Goal: Contribute content: Contribute content

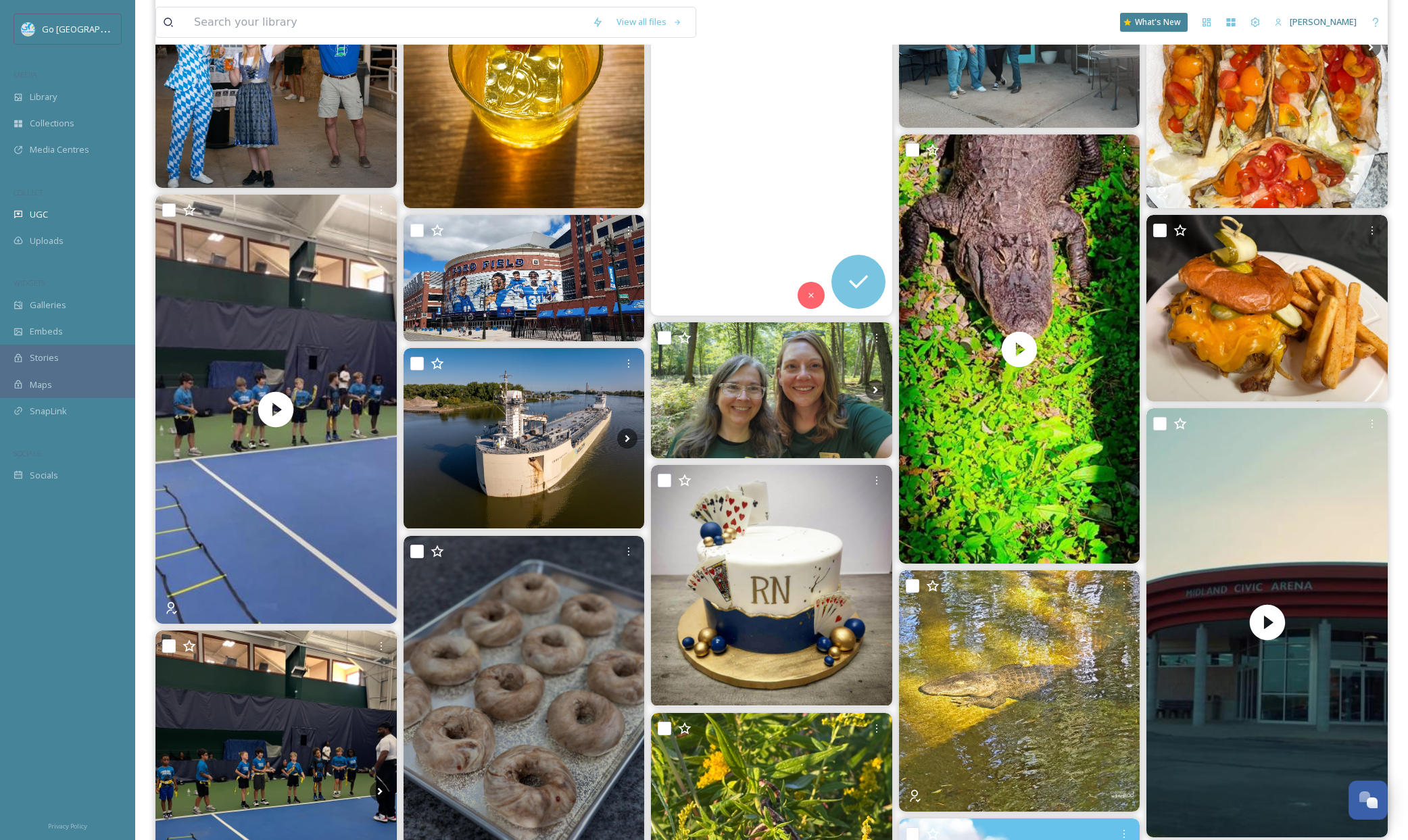
scroll to position [109, 0]
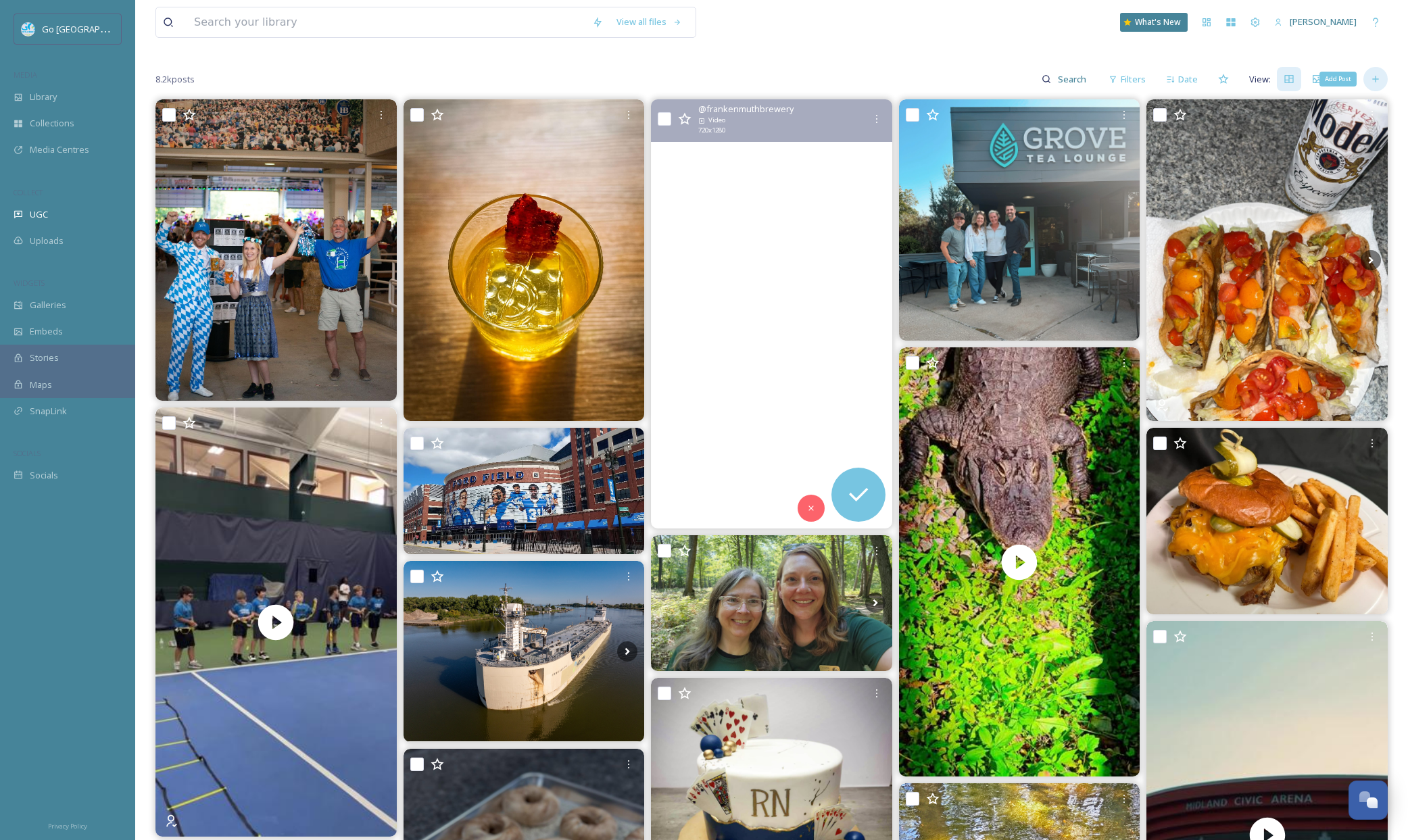
click at [1371, 79] on icon at bounding box center [1375, 78] width 10 height 10
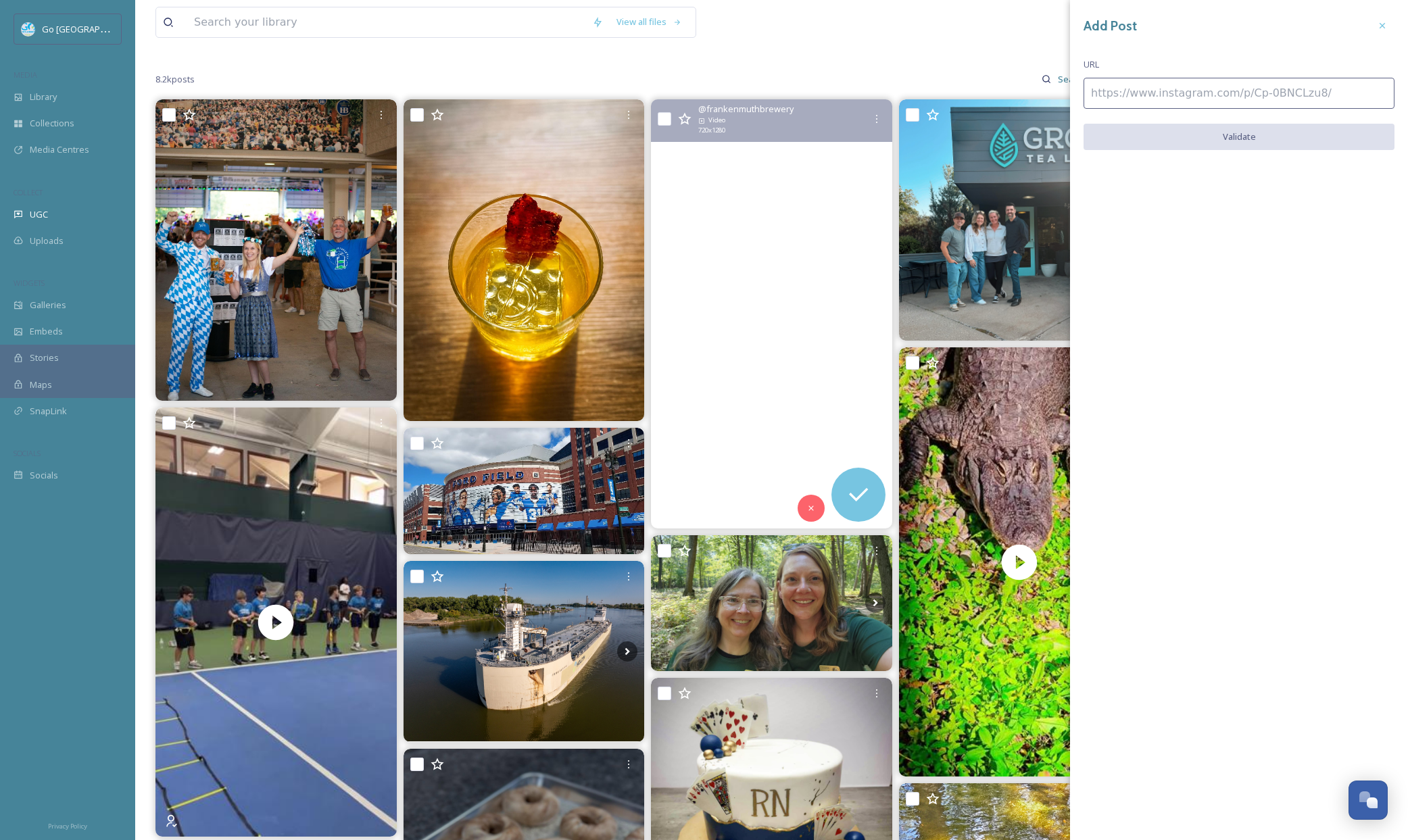
click at [1114, 86] on input at bounding box center [1238, 92] width 311 height 31
paste input "[URL][DOMAIN_NAME]"
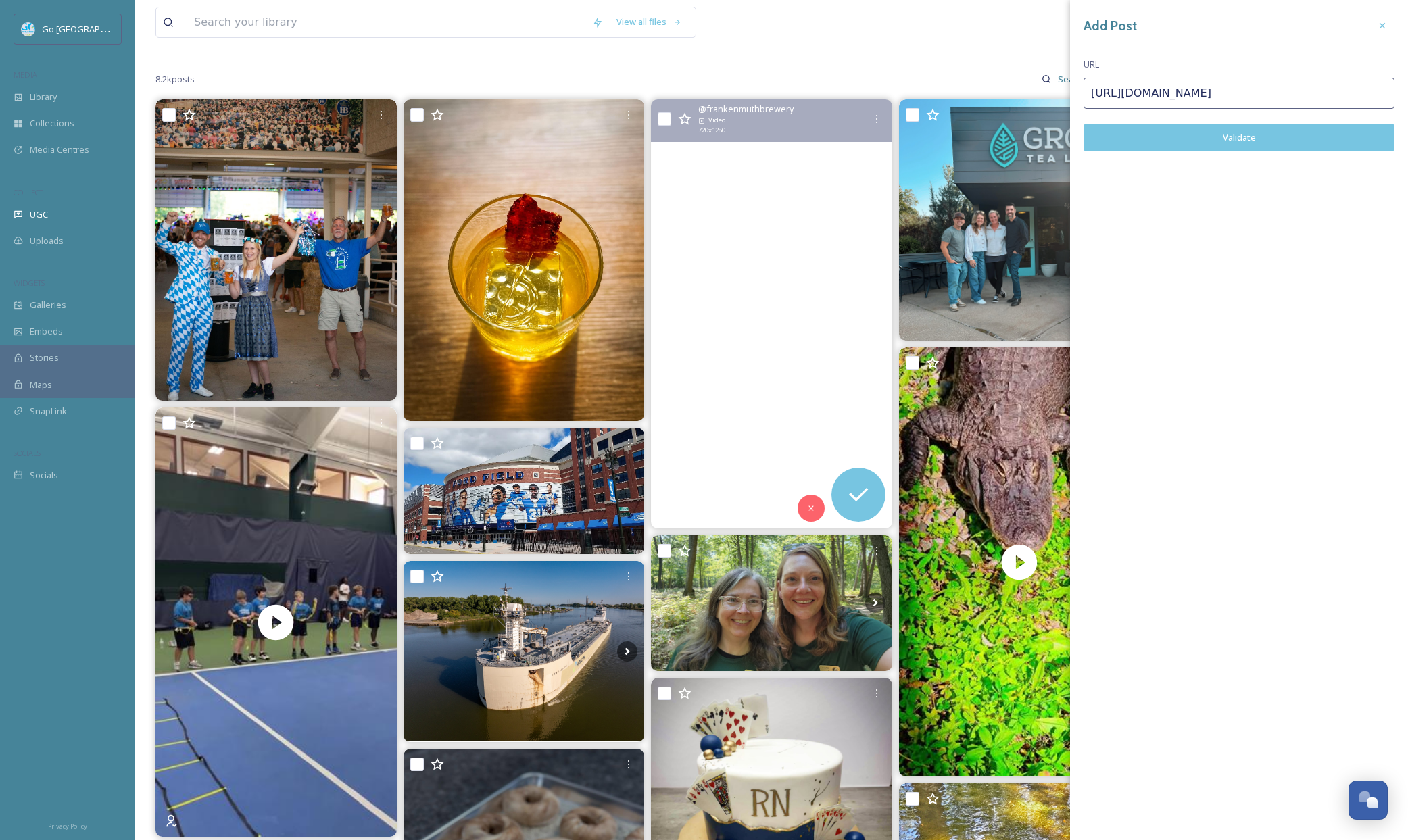
type input "[URL][DOMAIN_NAME]"
click at [1261, 146] on button "Validate" at bounding box center [1238, 137] width 311 height 27
click at [1240, 132] on button "Add Post" at bounding box center [1238, 137] width 311 height 27
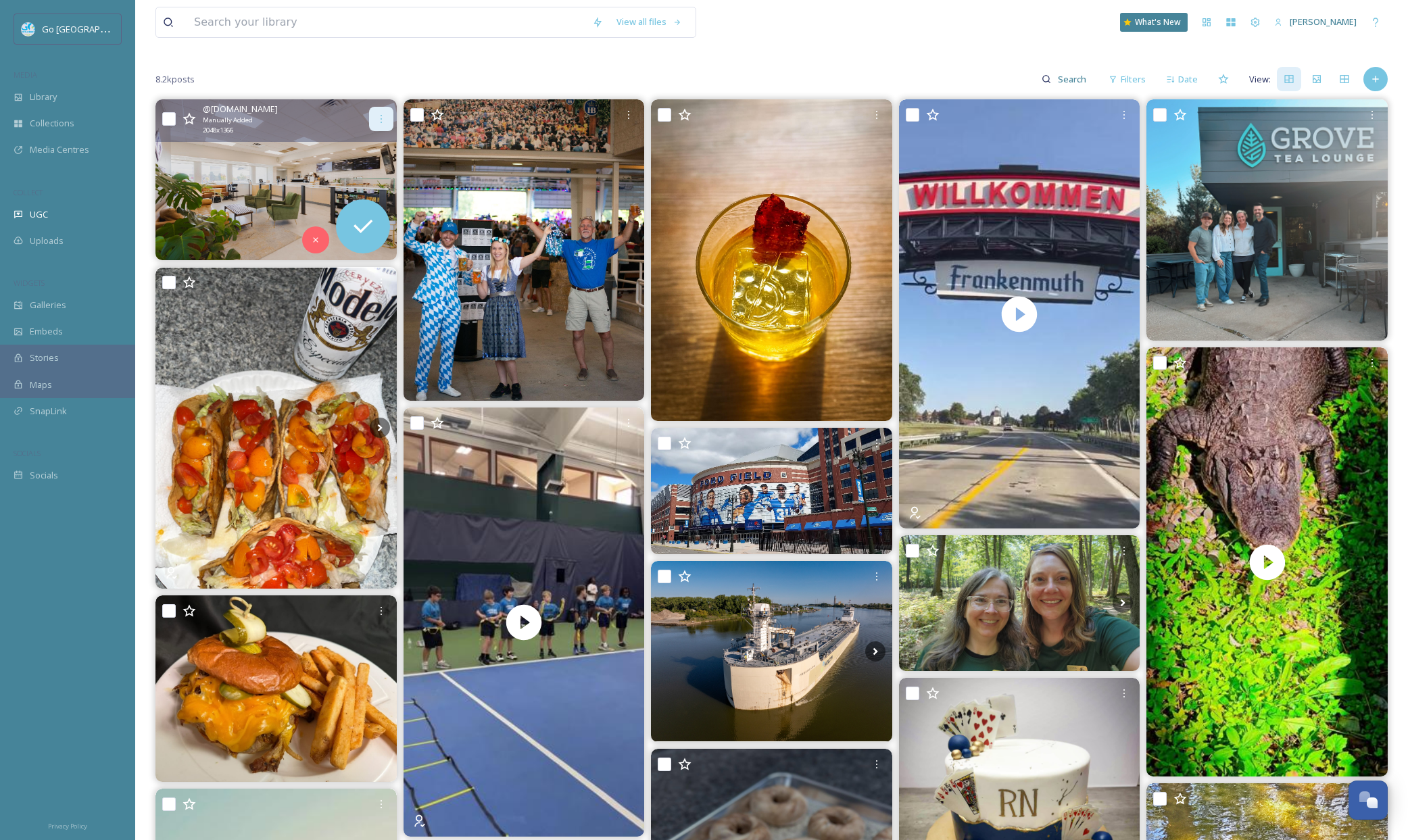
click at [383, 119] on icon at bounding box center [381, 118] width 10 height 10
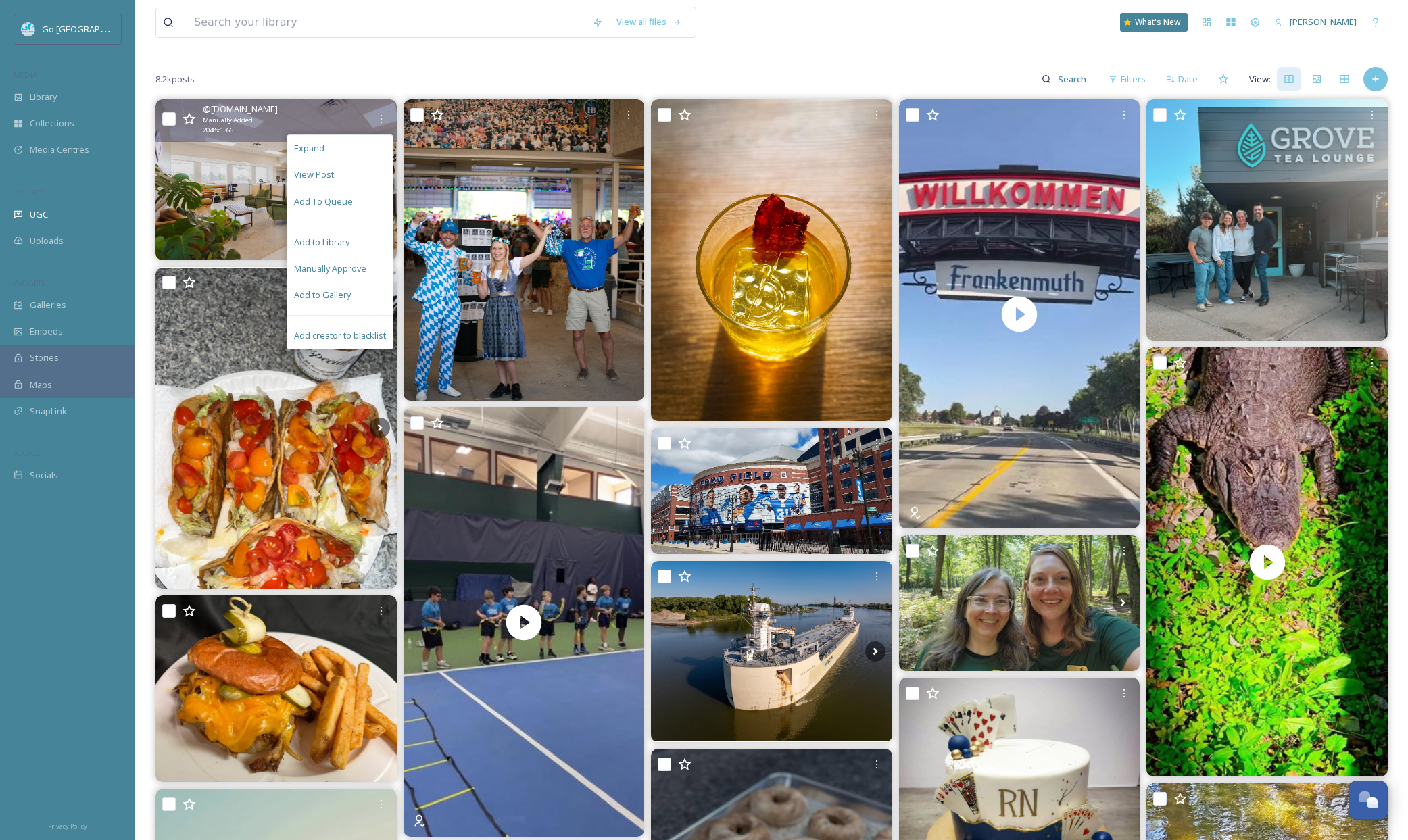
click at [360, 298] on div "Add to Gallery" at bounding box center [340, 294] width 106 height 26
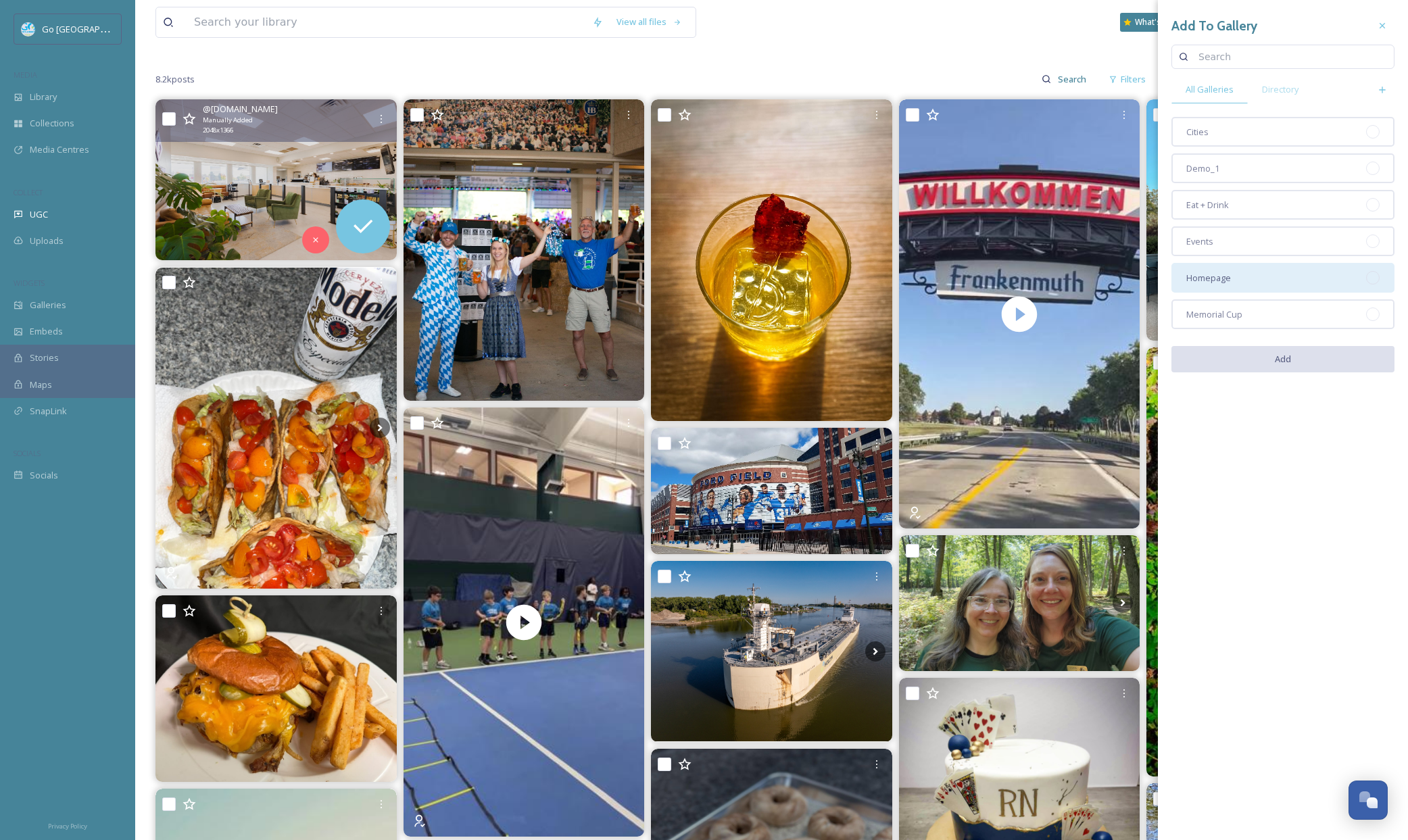
click at [1209, 270] on div "Homepage" at bounding box center [1282, 277] width 223 height 29
click at [1210, 220] on div "Cities Demo_1 Eat + Drink Events Homepage Memorial Cup" at bounding box center [1282, 223] width 223 height 212
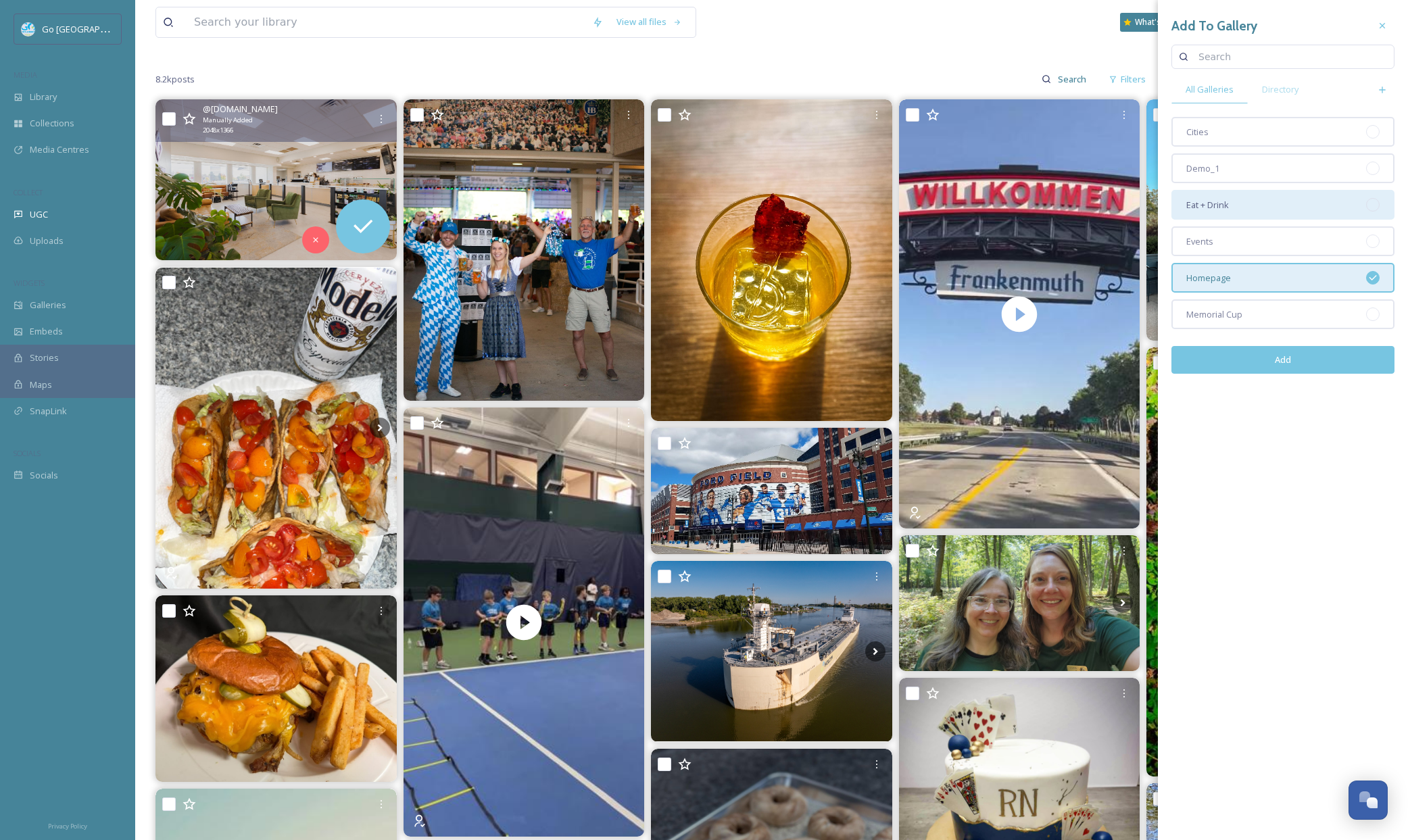
click at [1213, 212] on div "Eat + Drink" at bounding box center [1282, 204] width 223 height 29
click at [1268, 365] on button "Add" at bounding box center [1282, 359] width 223 height 27
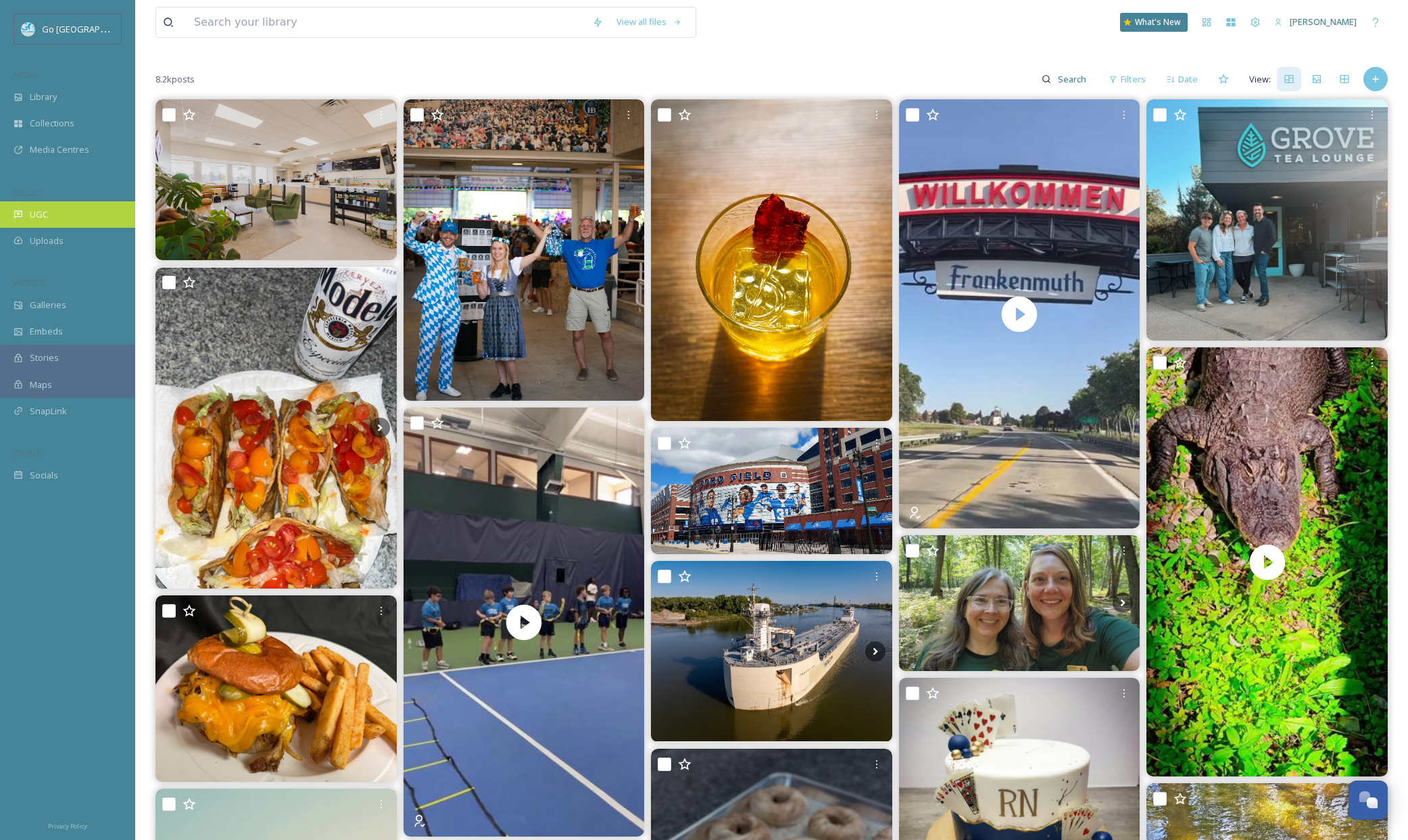
click at [60, 217] on div "UGC" at bounding box center [67, 214] width 135 height 26
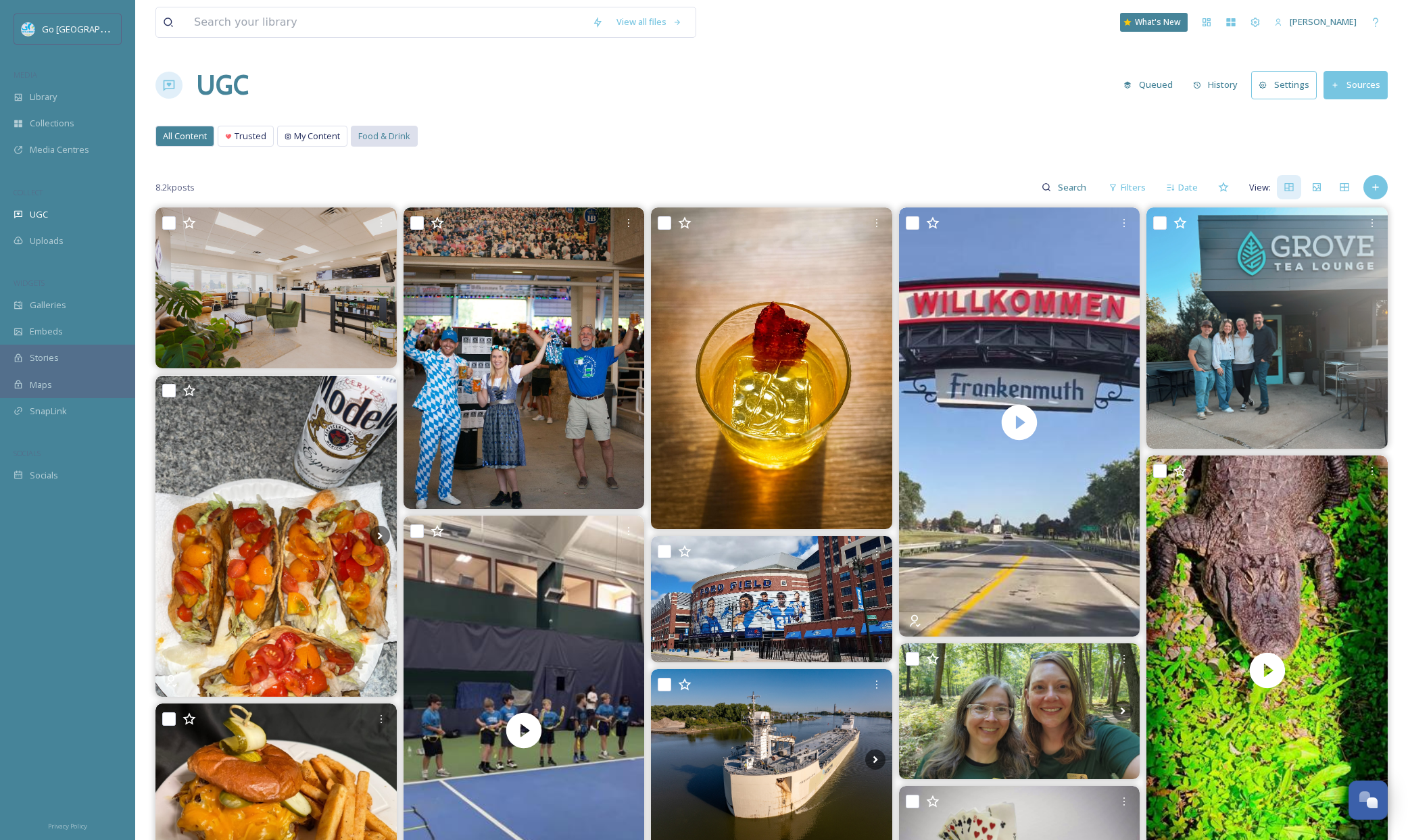
click at [390, 136] on span "Food & Drink" at bounding box center [383, 136] width 52 height 13
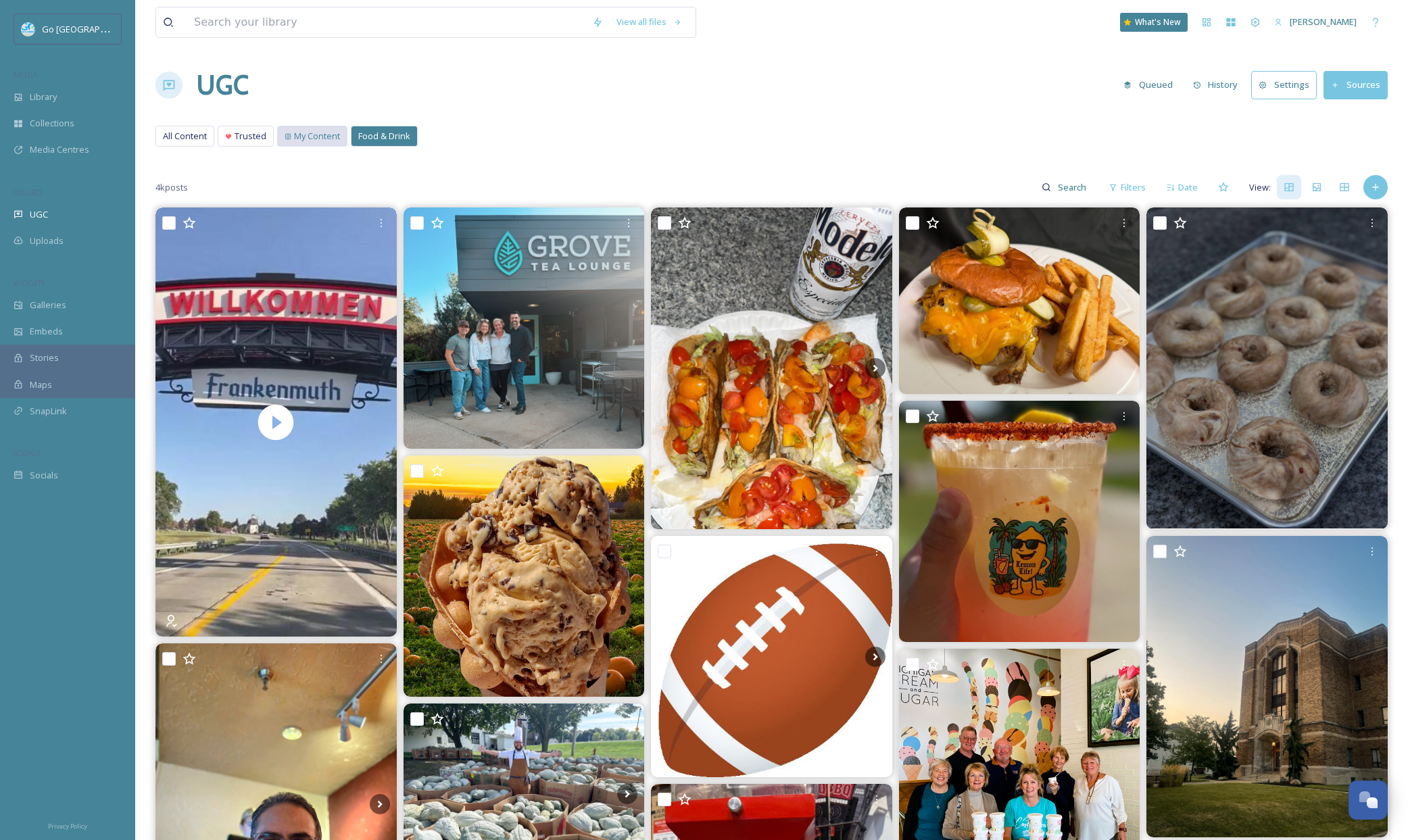
click at [331, 135] on span "My Content" at bounding box center [316, 136] width 46 height 13
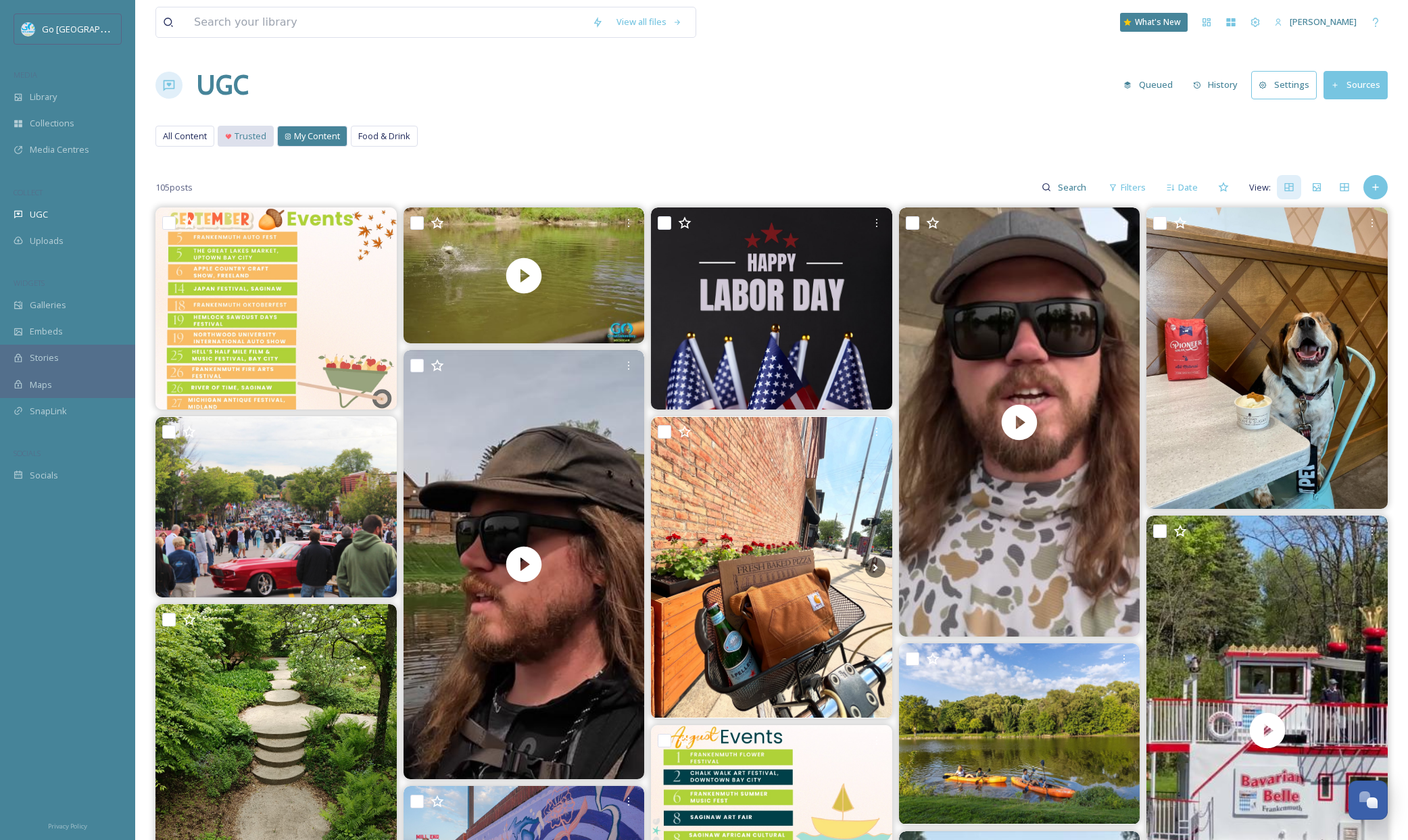
click at [243, 133] on span "Trusted" at bounding box center [250, 136] width 32 height 13
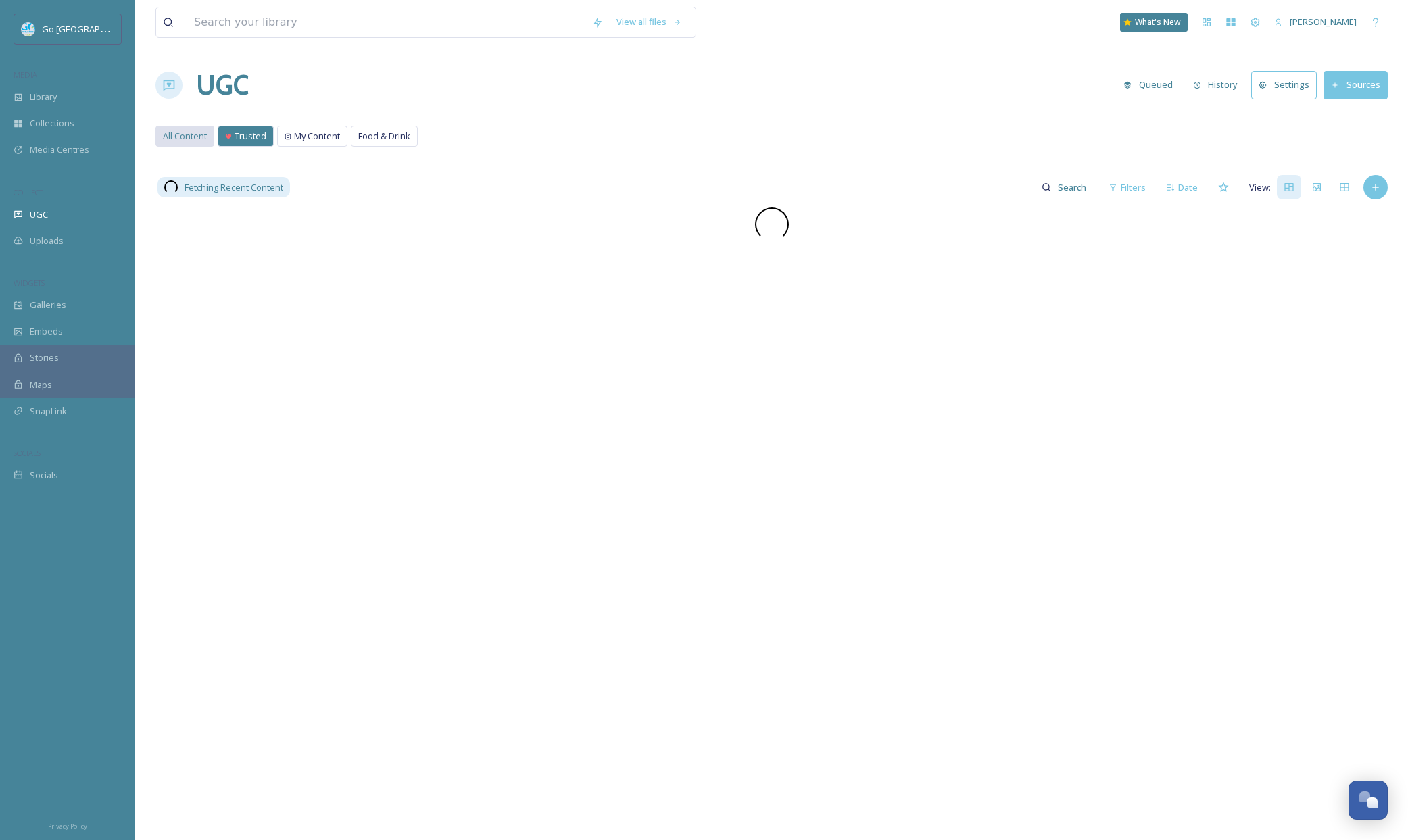
click at [176, 129] on span "All Content" at bounding box center [184, 136] width 44 height 13
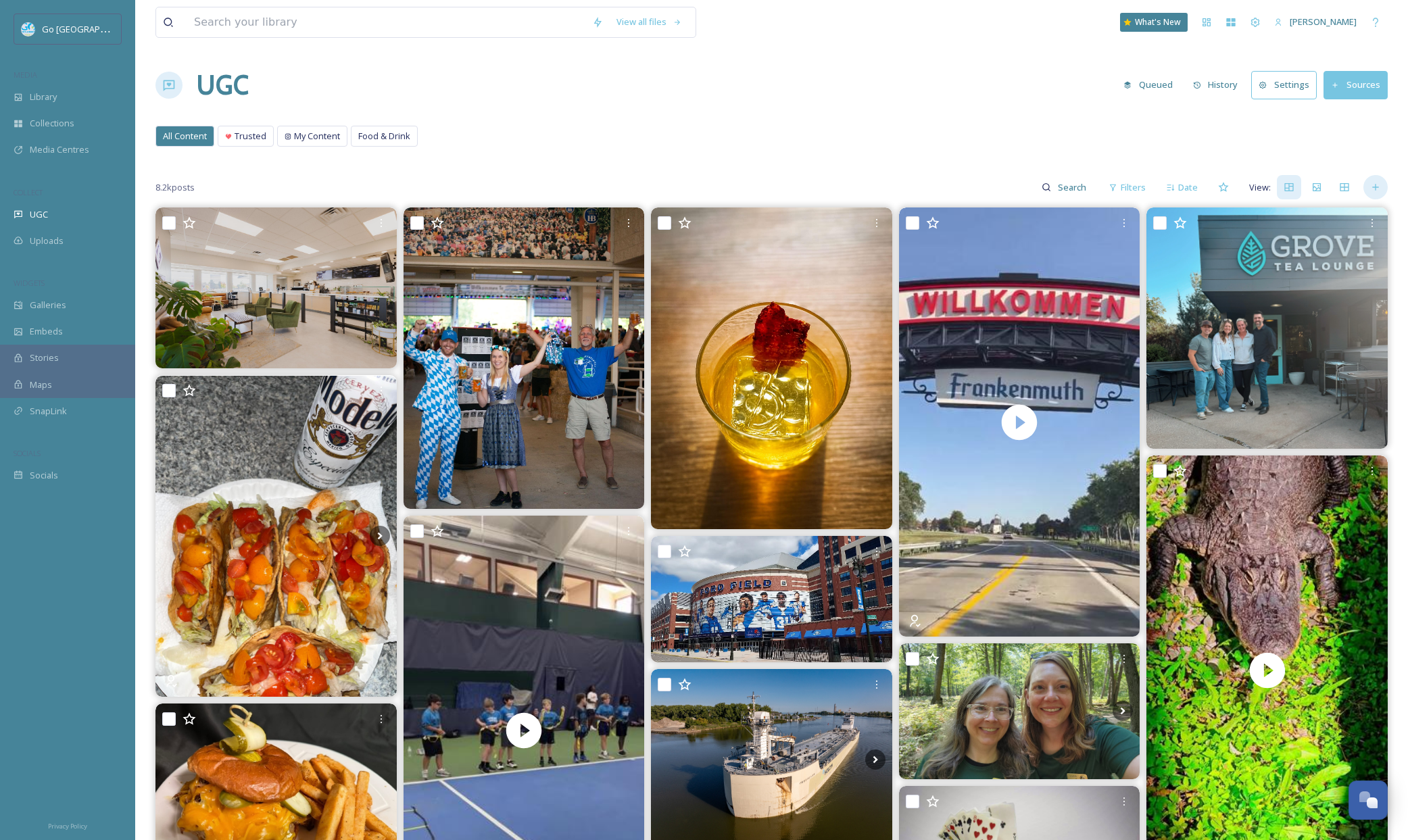
click at [1375, 196] on div at bounding box center [1375, 187] width 25 height 25
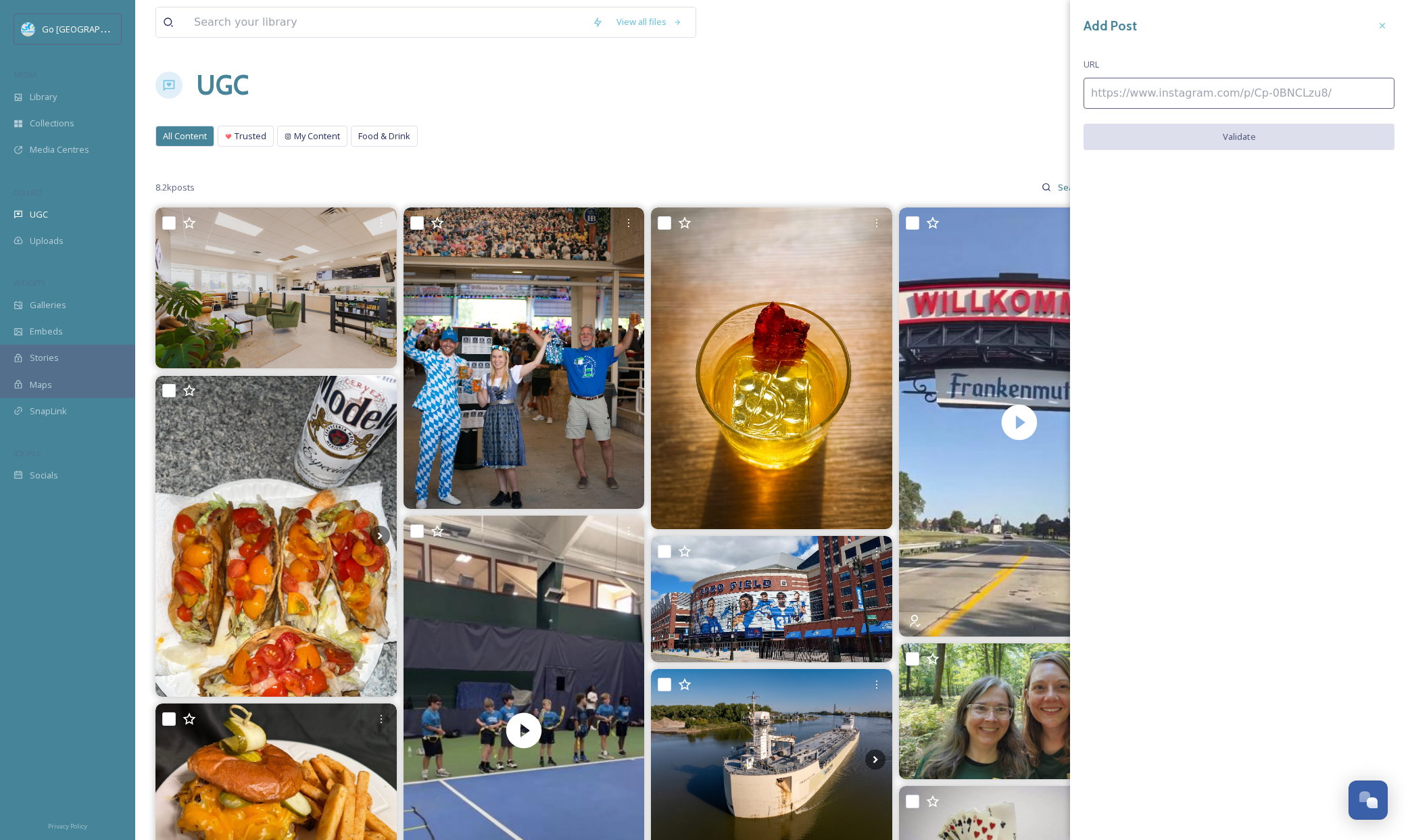
click at [1132, 102] on input at bounding box center [1238, 92] width 311 height 31
paste input "https://www.instagram.com/p/DOrJINQD2dT/"
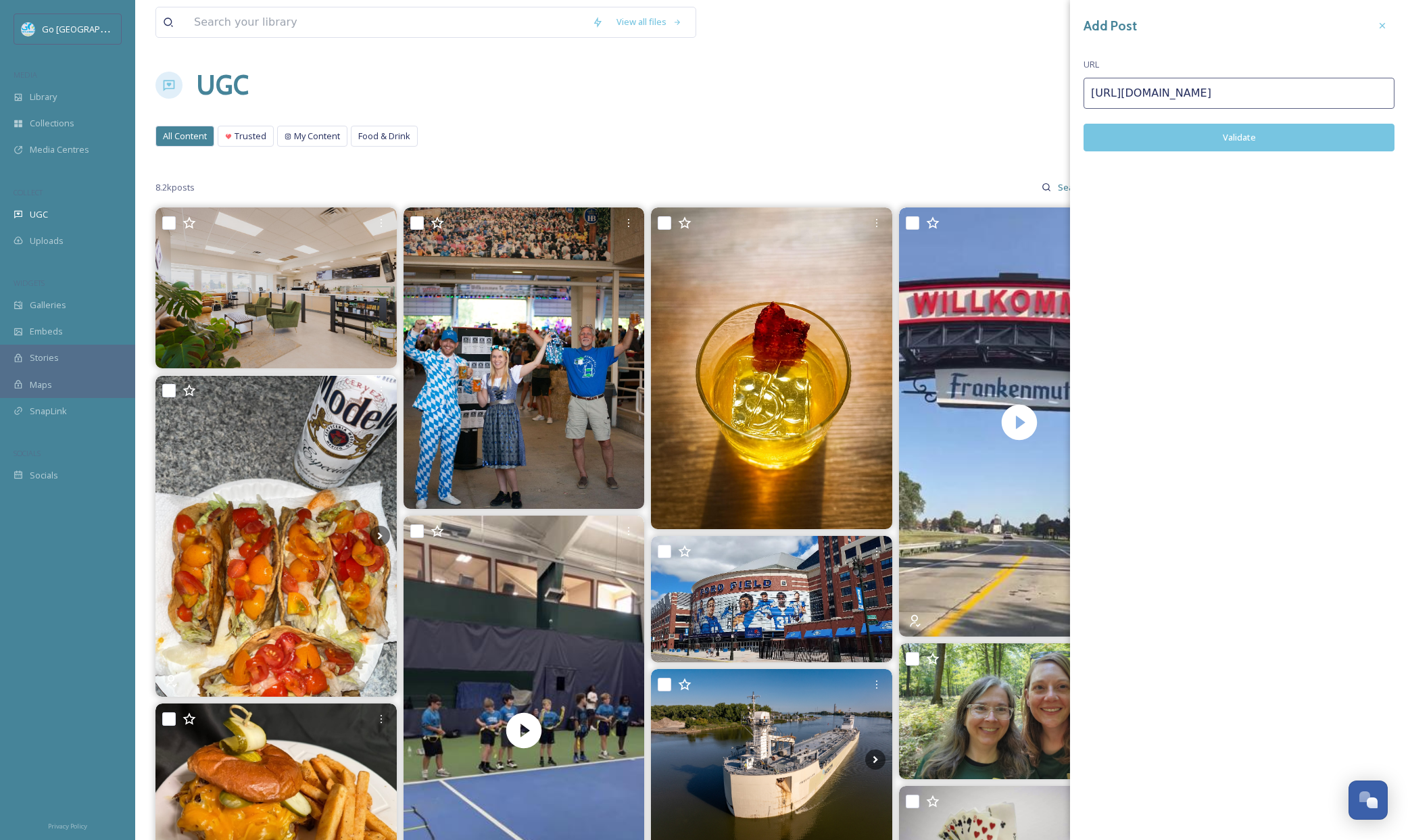
type input "https://www.instagram.com/p/DOrJINQD2dT/"
click at [1247, 137] on button "Validate" at bounding box center [1238, 137] width 311 height 27
click at [1262, 138] on button "Add Post" at bounding box center [1238, 137] width 311 height 27
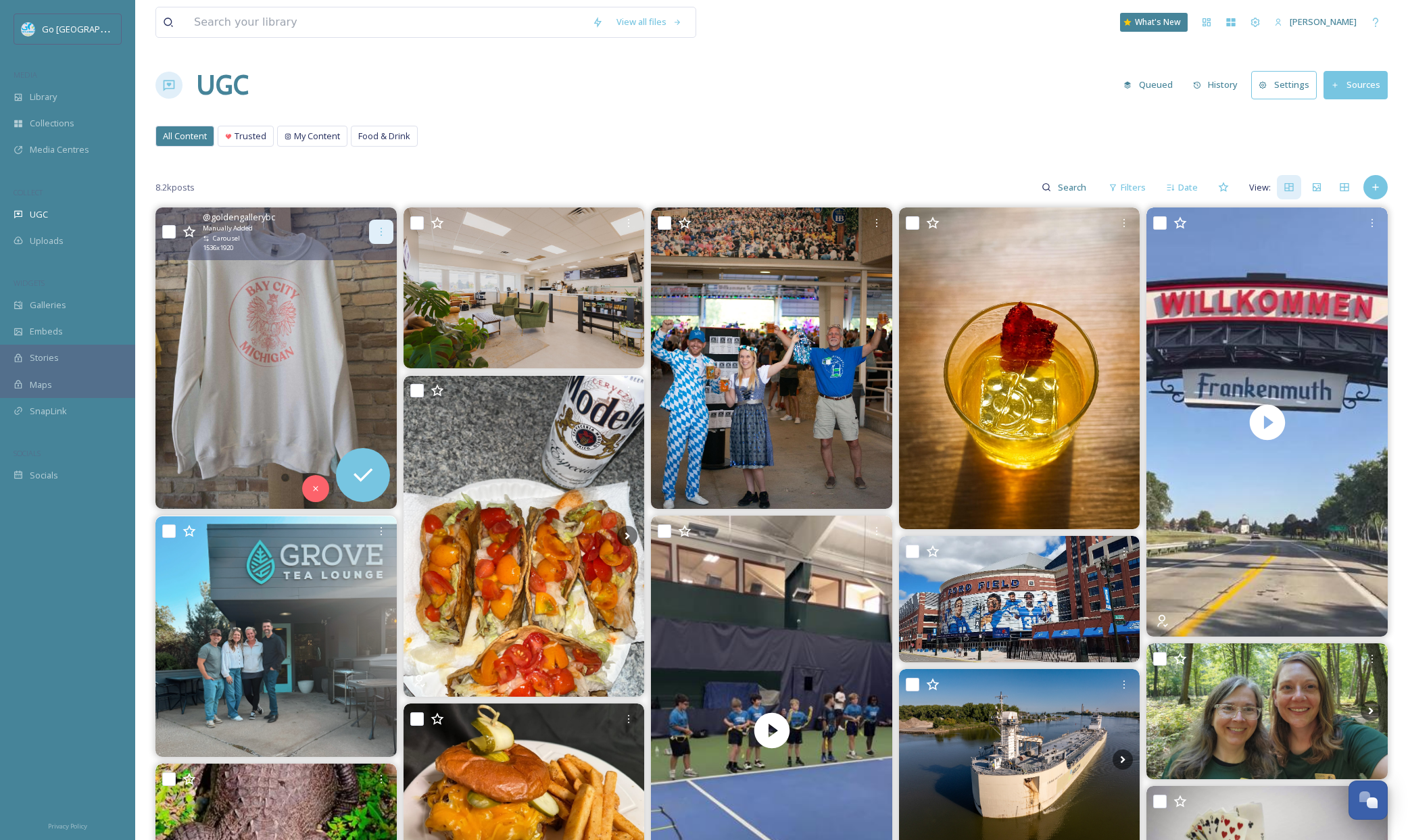
click at [378, 227] on icon at bounding box center [381, 231] width 10 height 10
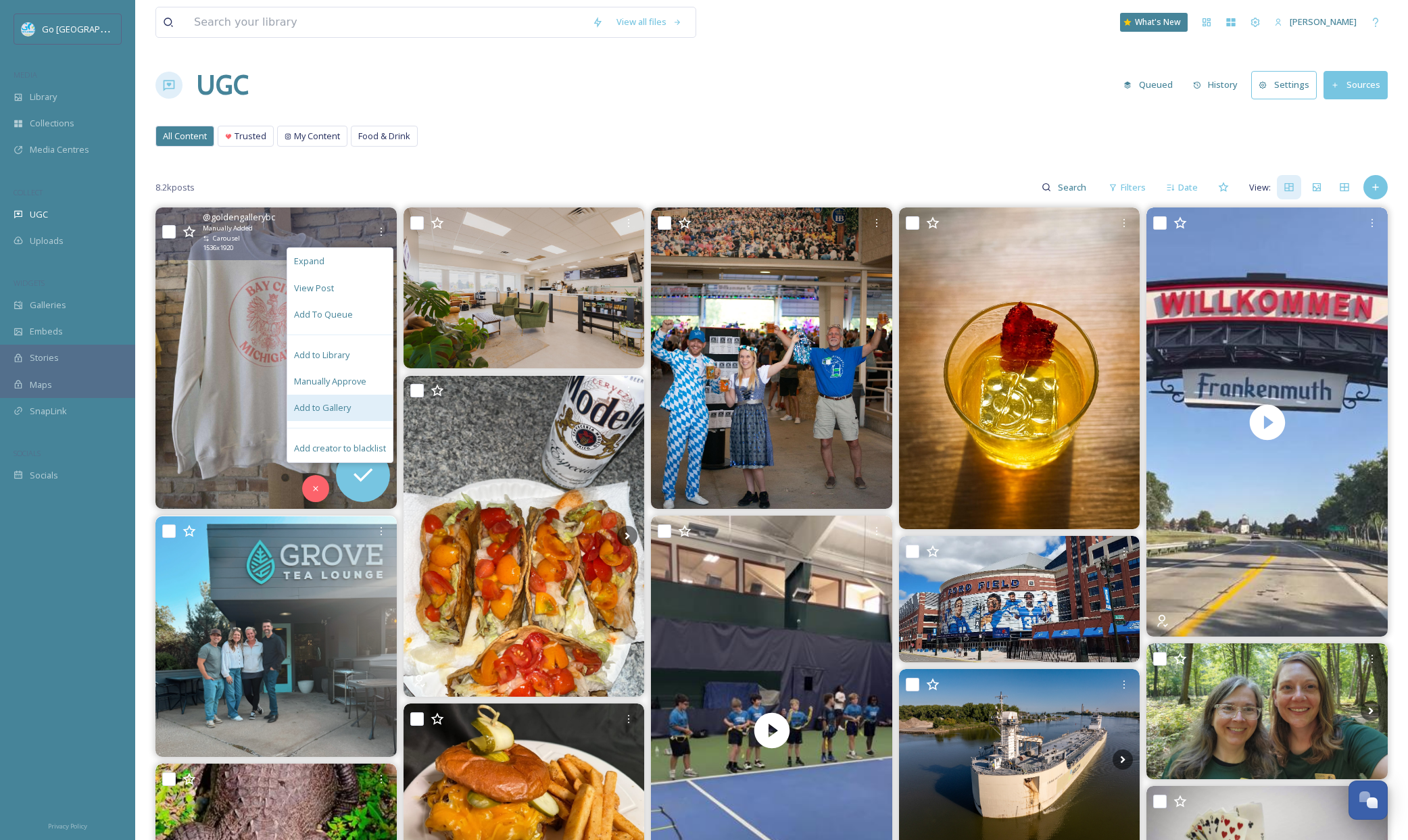
click at [368, 417] on div "Add to Gallery" at bounding box center [340, 408] width 106 height 26
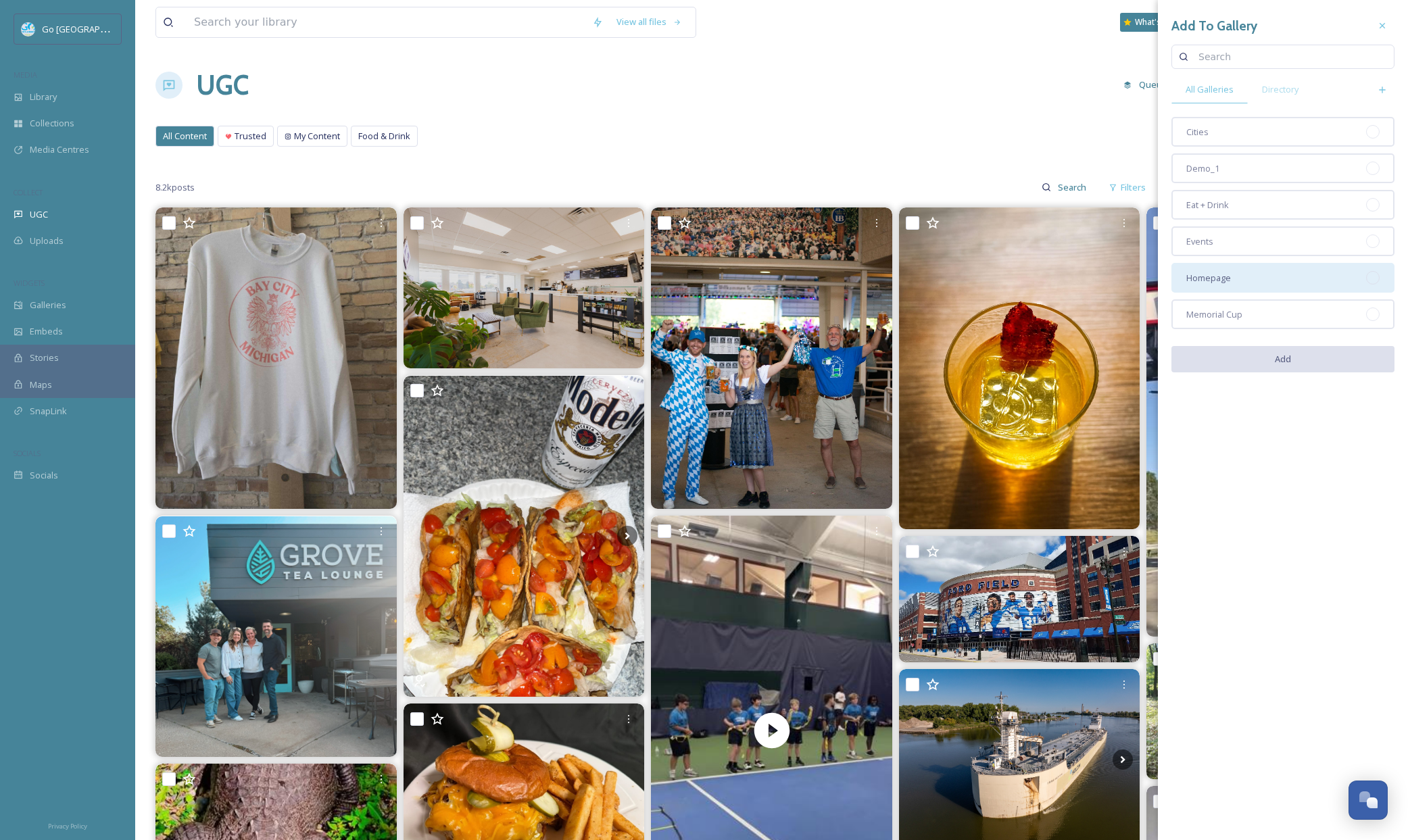
click at [1303, 290] on div "Homepage" at bounding box center [1282, 277] width 223 height 29
click at [1324, 387] on div "Add To Gallery All Galleries Directory Cities Demo_1 Eat + Drink Events Homepag…" at bounding box center [1282, 198] width 250 height 397
click at [1324, 364] on button "Add" at bounding box center [1282, 359] width 223 height 27
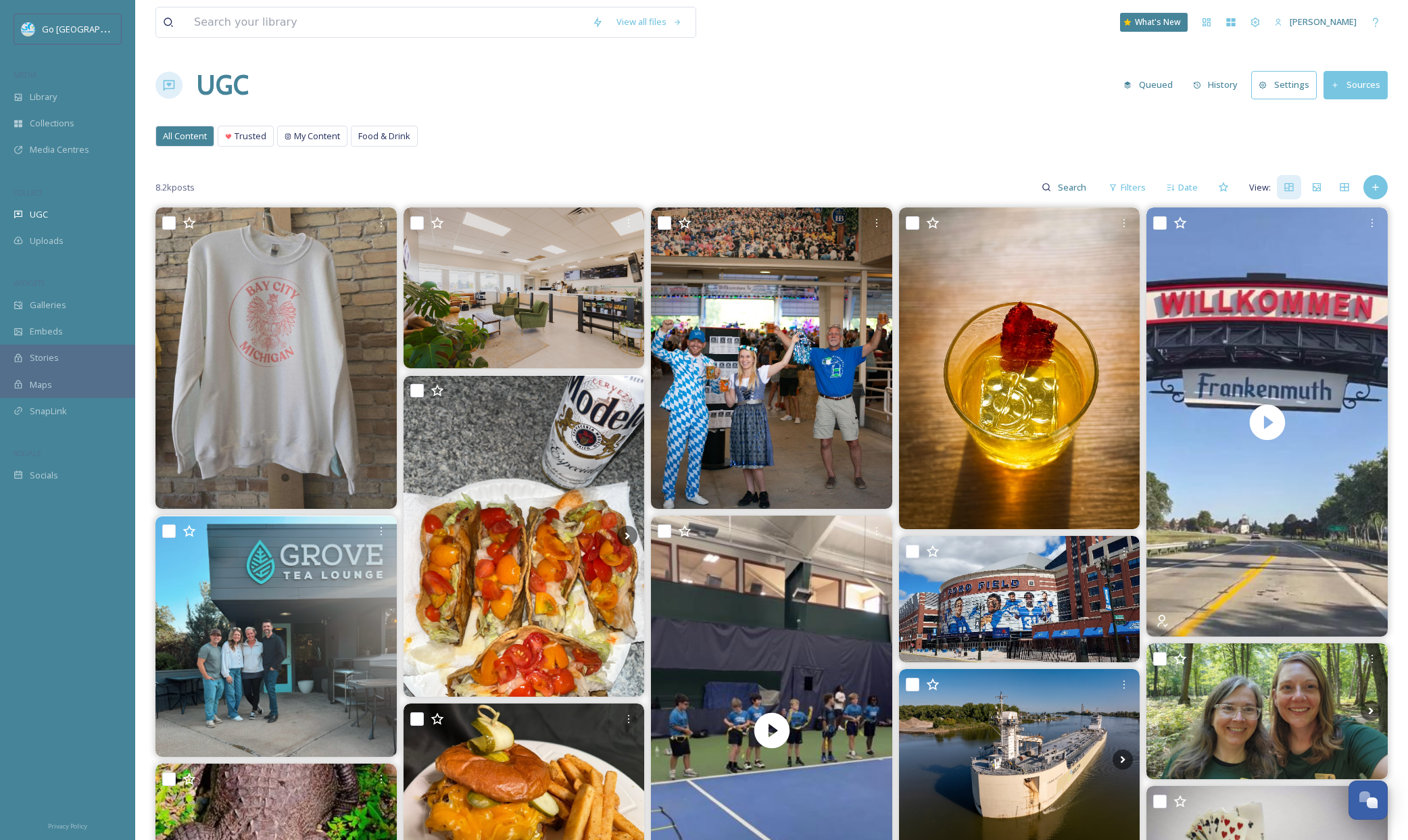
click at [1384, 193] on div at bounding box center [1375, 187] width 25 height 25
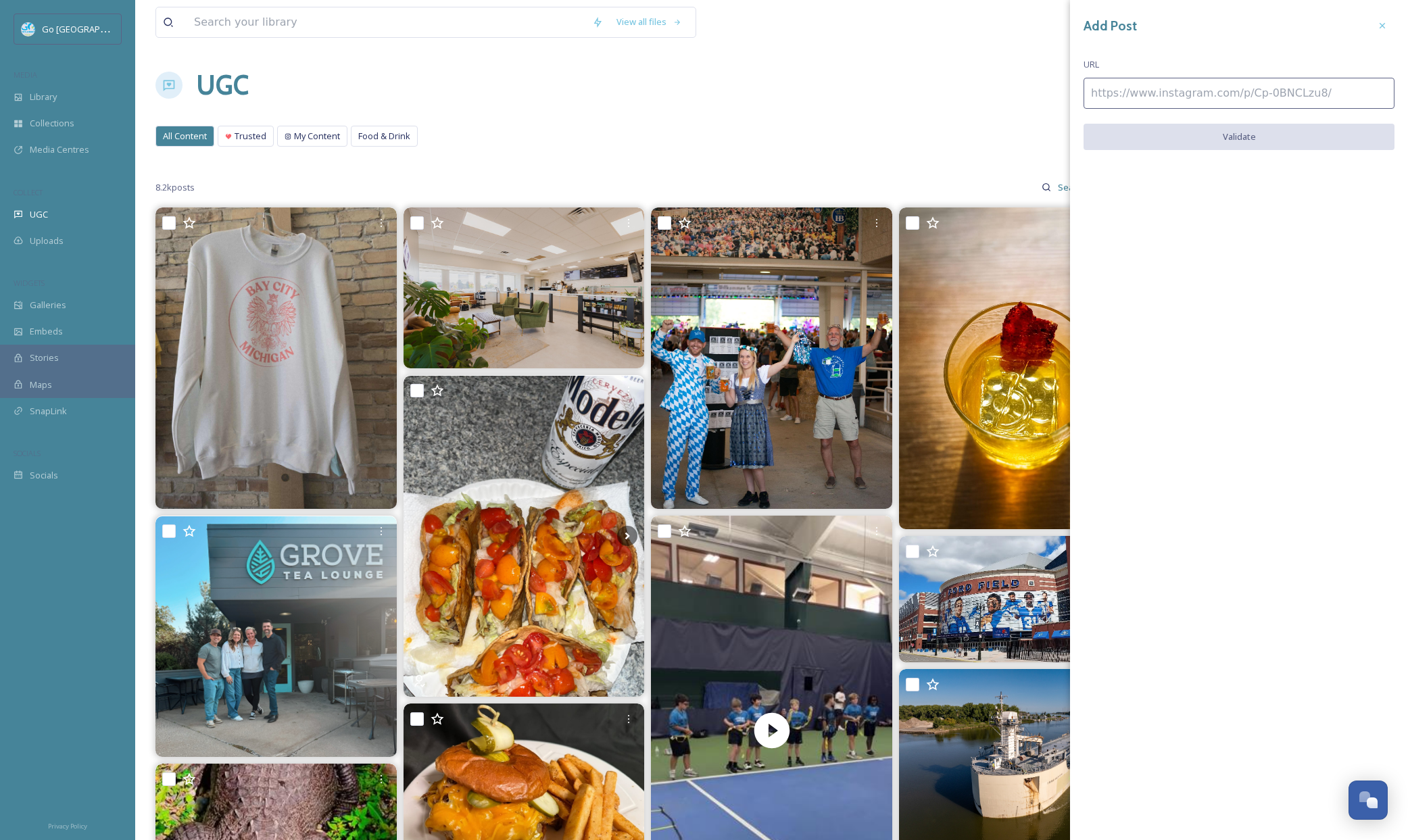
click at [1303, 111] on div "Add Post URL Validate" at bounding box center [1239, 92] width 338 height 184
click at [1306, 95] on input at bounding box center [1238, 92] width 311 height 31
paste input "https://www.instagram.com/p/DOoWdN7iZi-/"
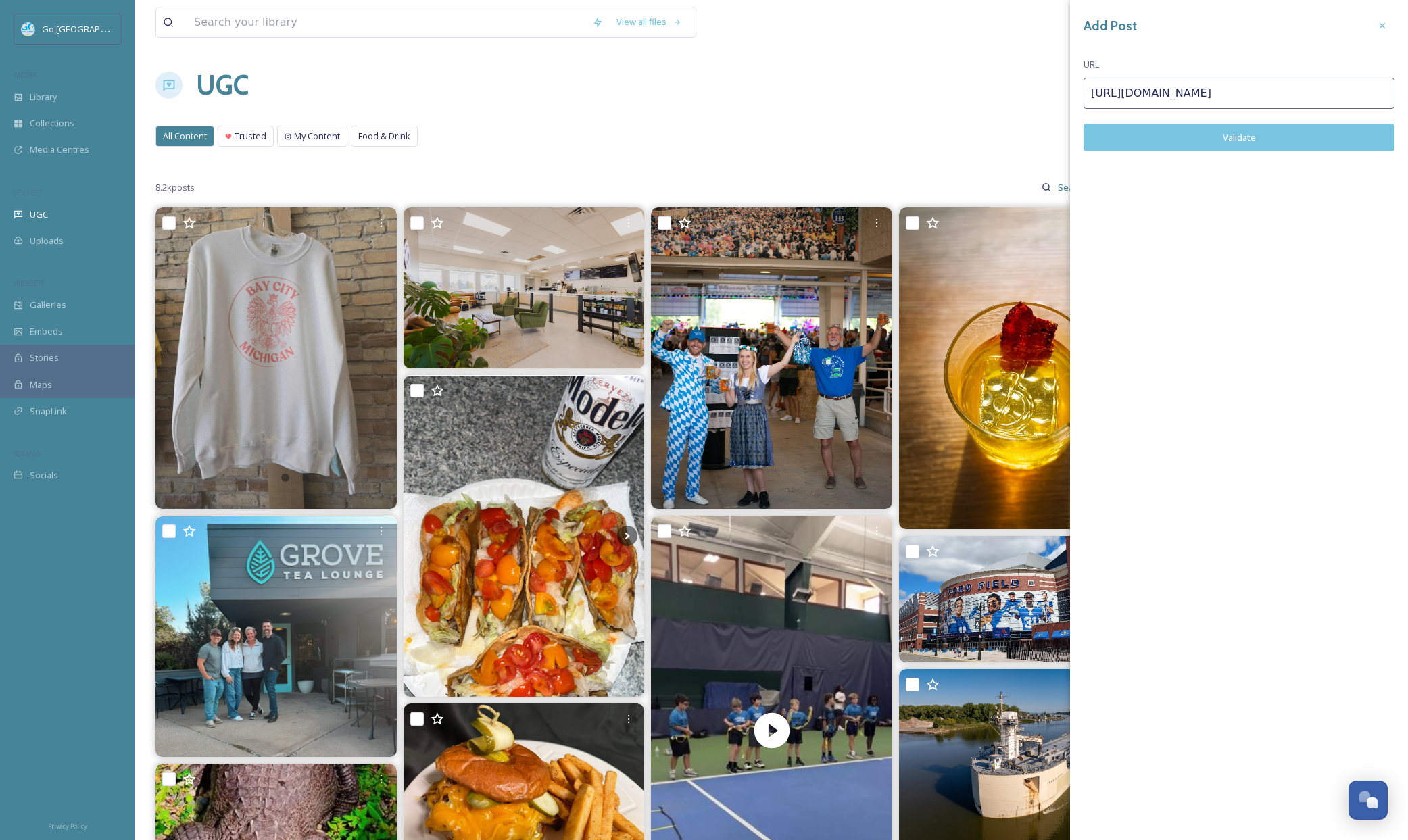
type input "https://www.instagram.com/p/DOoWdN7iZi-/"
click at [1294, 132] on button "Validate" at bounding box center [1238, 137] width 311 height 27
click at [1254, 136] on button "Add Post" at bounding box center [1238, 137] width 311 height 27
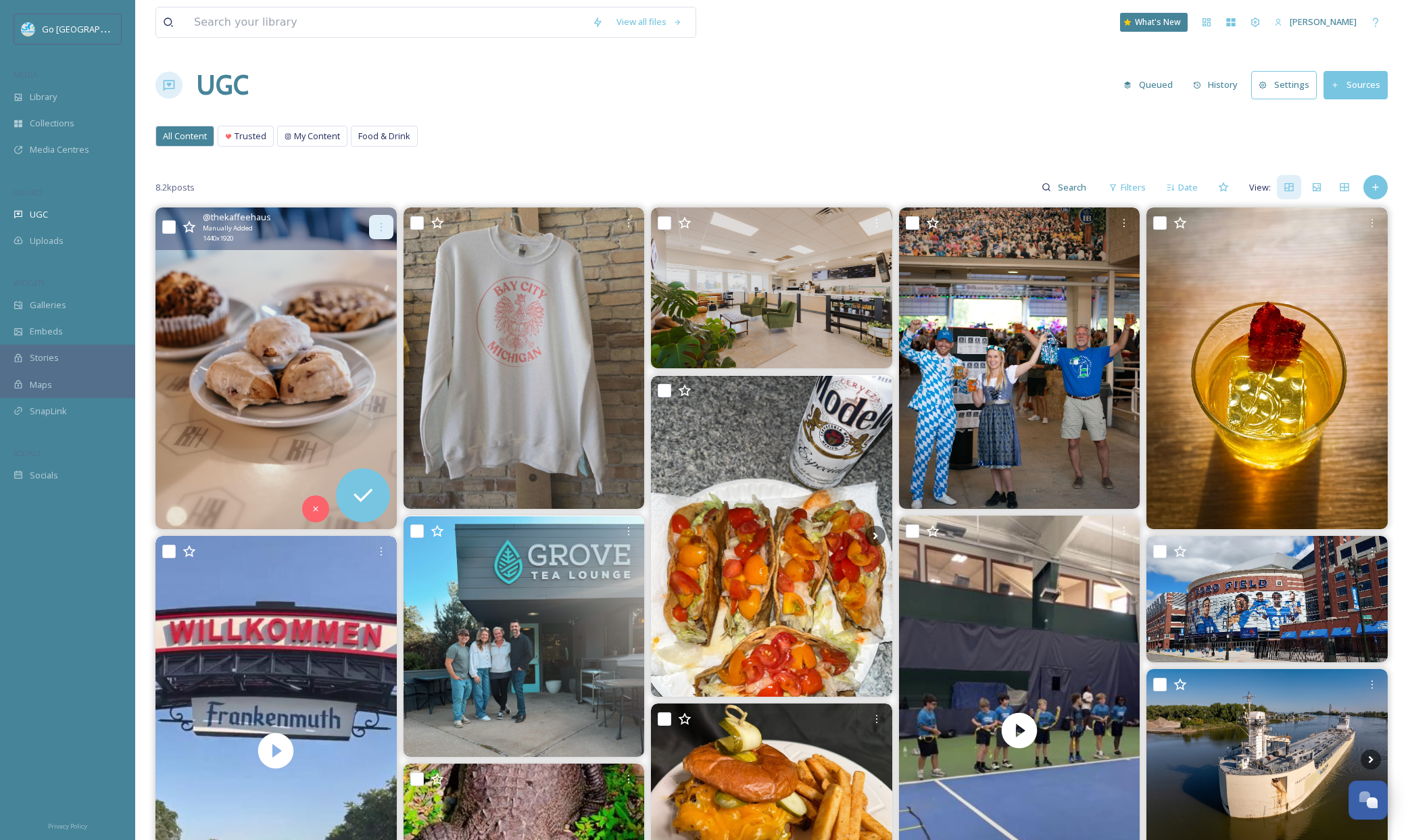
click at [377, 220] on div at bounding box center [382, 227] width 25 height 25
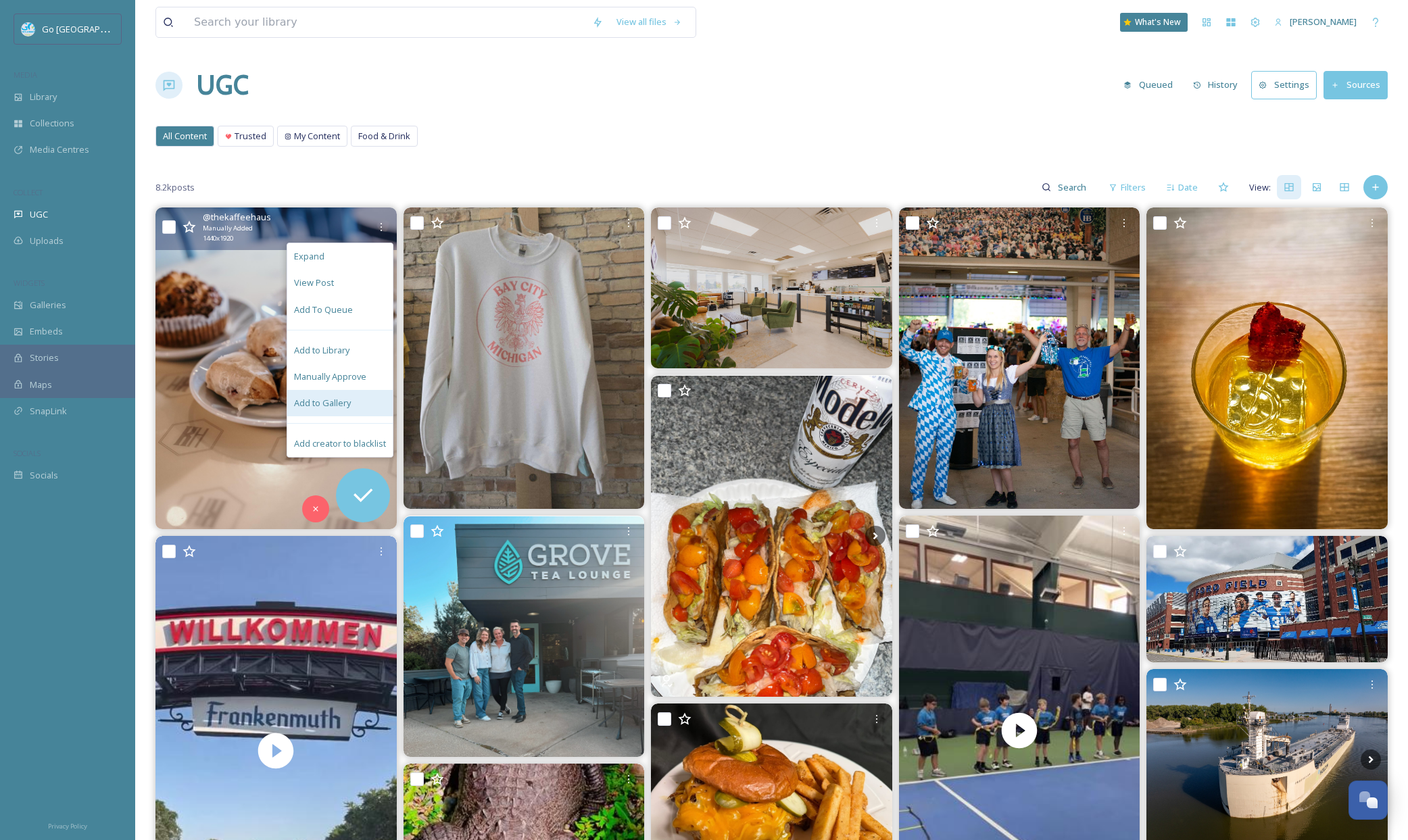
click at [356, 401] on div "Add to Gallery" at bounding box center [340, 403] width 106 height 26
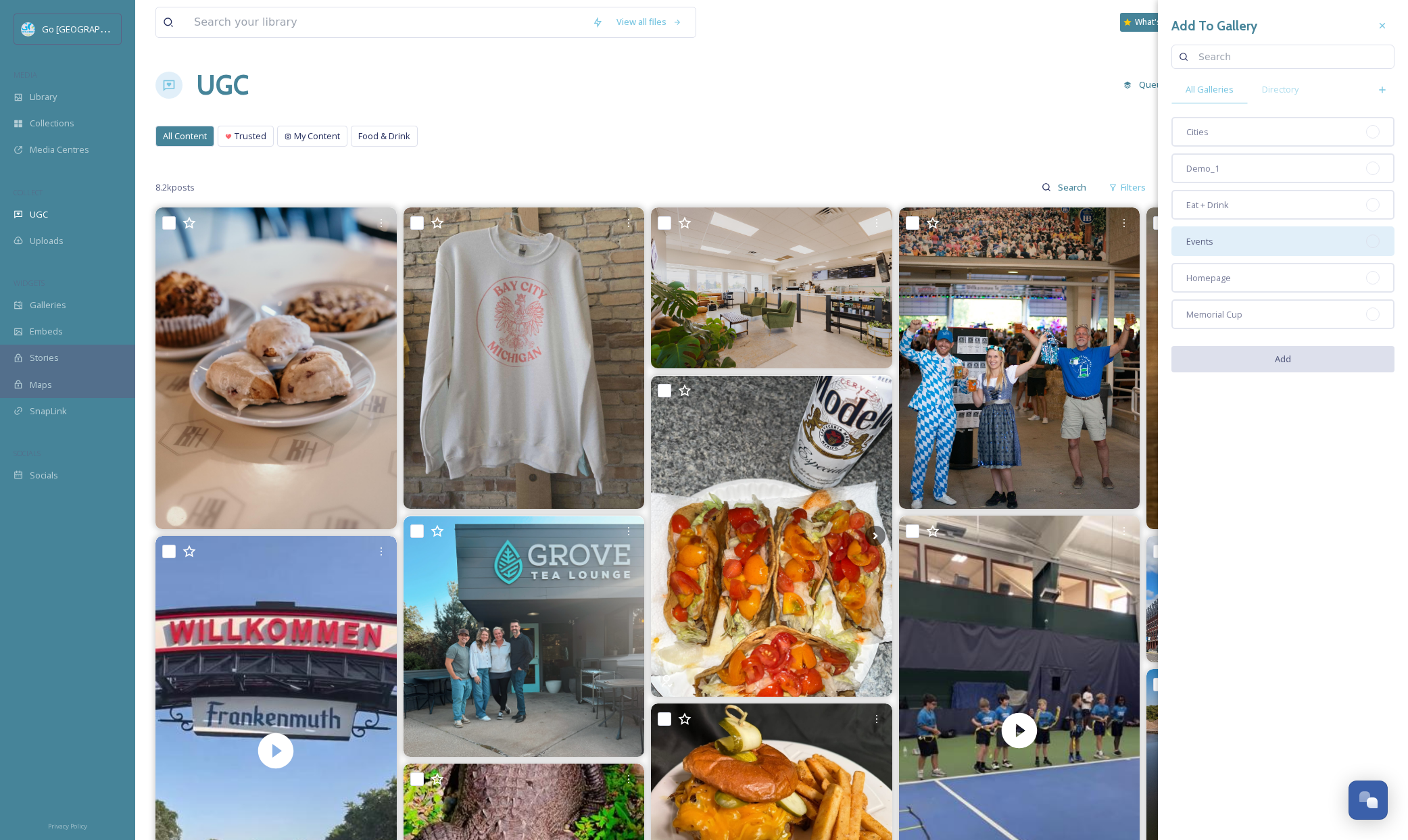
drag, startPoint x: 1213, startPoint y: 277, endPoint x: 1222, endPoint y: 232, distance: 45.9
click at [1213, 277] on span "Homepage" at bounding box center [1208, 278] width 44 height 13
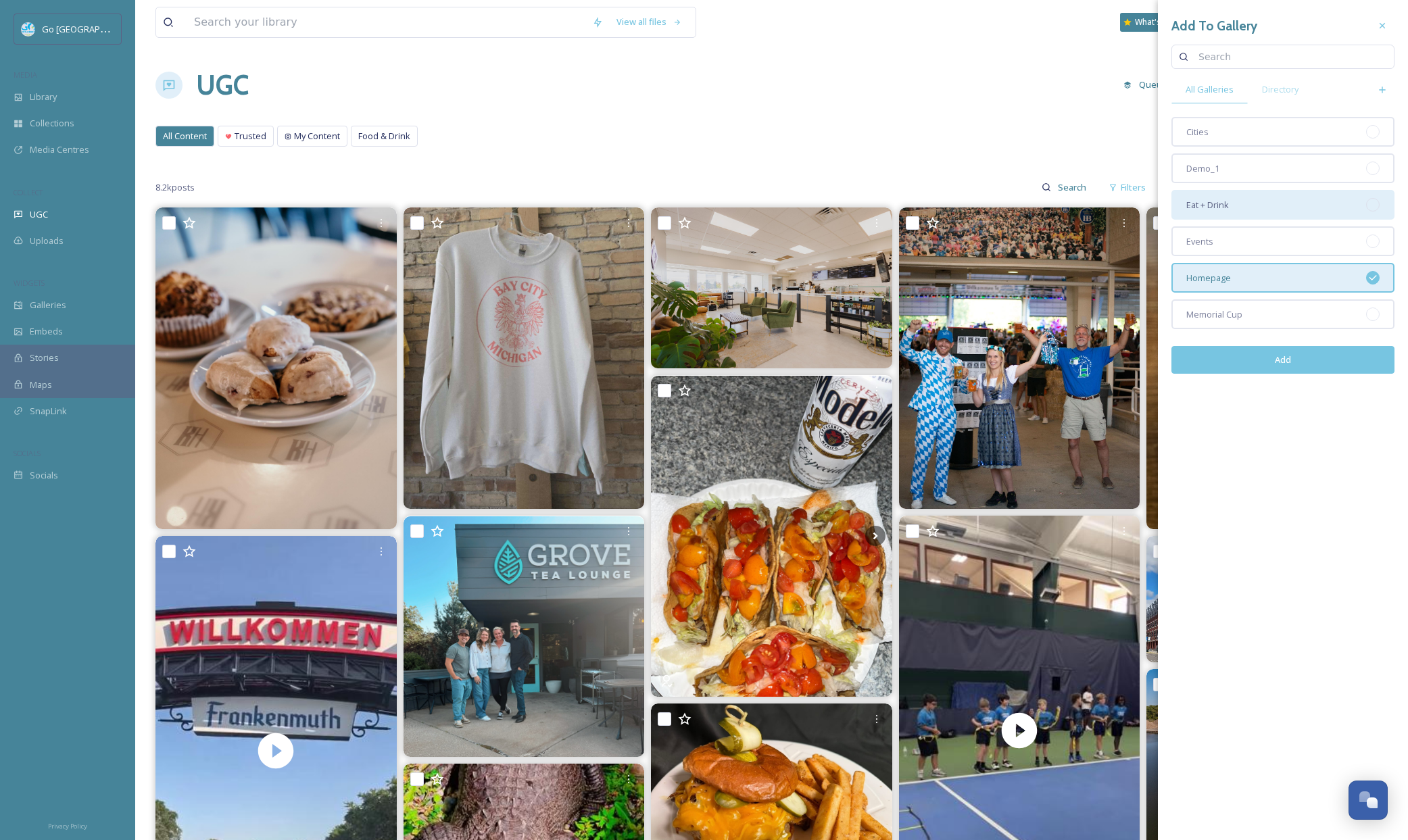
click at [1229, 213] on div "Eat + Drink" at bounding box center [1282, 204] width 223 height 29
drag, startPoint x: 1281, startPoint y: 368, endPoint x: 1270, endPoint y: 279, distance: 89.7
click at [1281, 368] on button "Add" at bounding box center [1282, 359] width 223 height 27
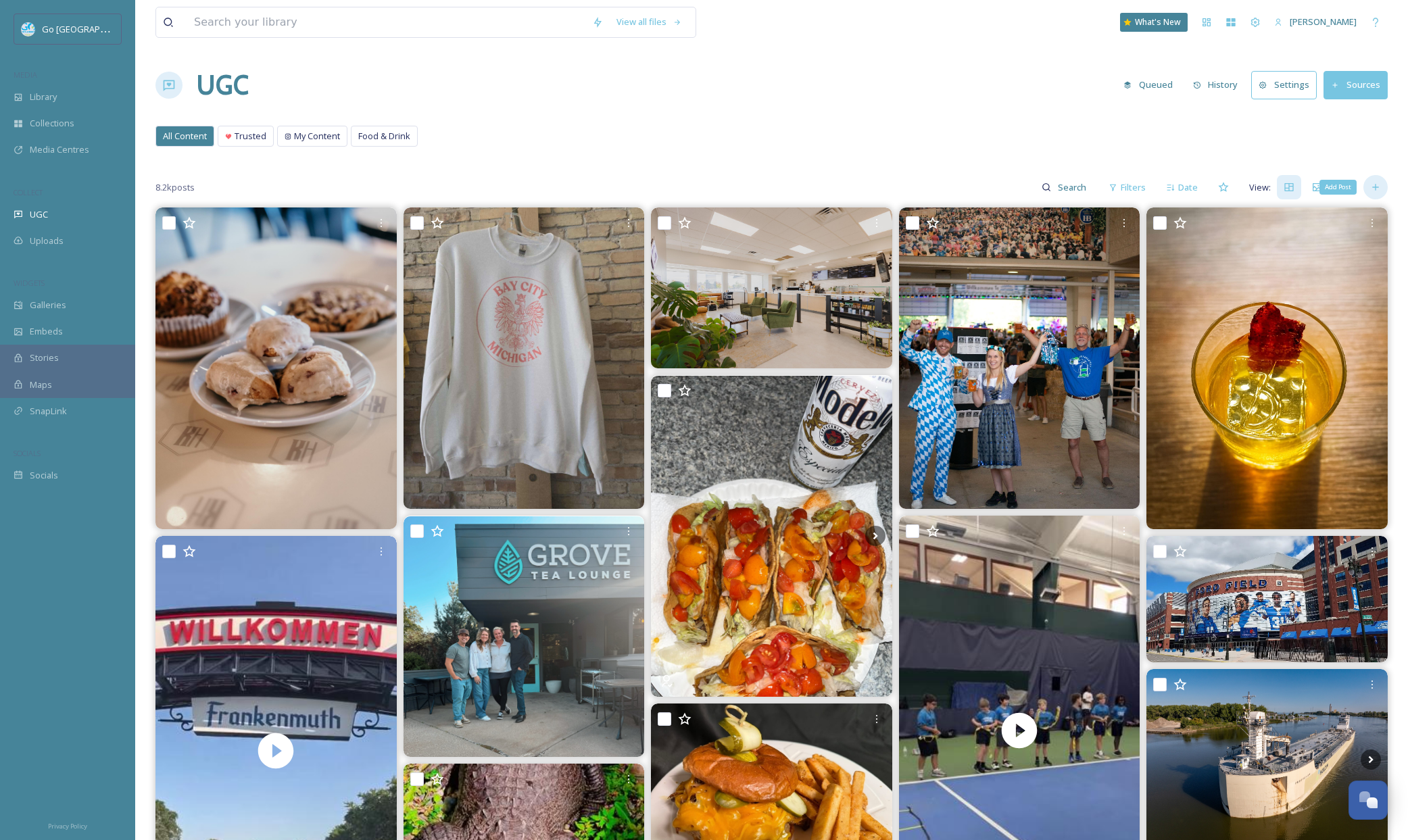
click at [1377, 189] on icon at bounding box center [1375, 187] width 10 height 10
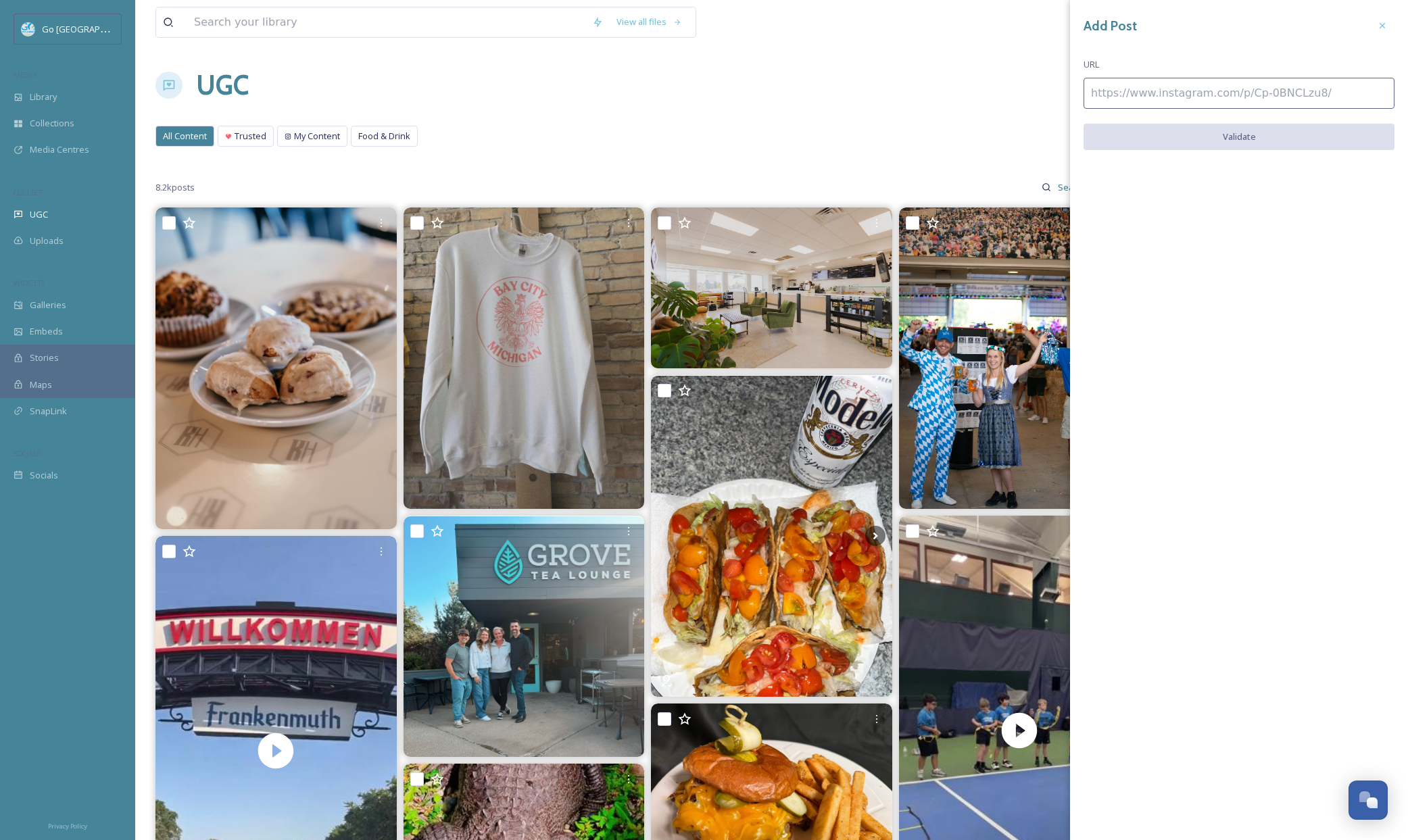
click at [1092, 93] on input at bounding box center [1238, 92] width 311 height 31
paste input "https://www.instagram.com/p/DOoeggcj6YP/"
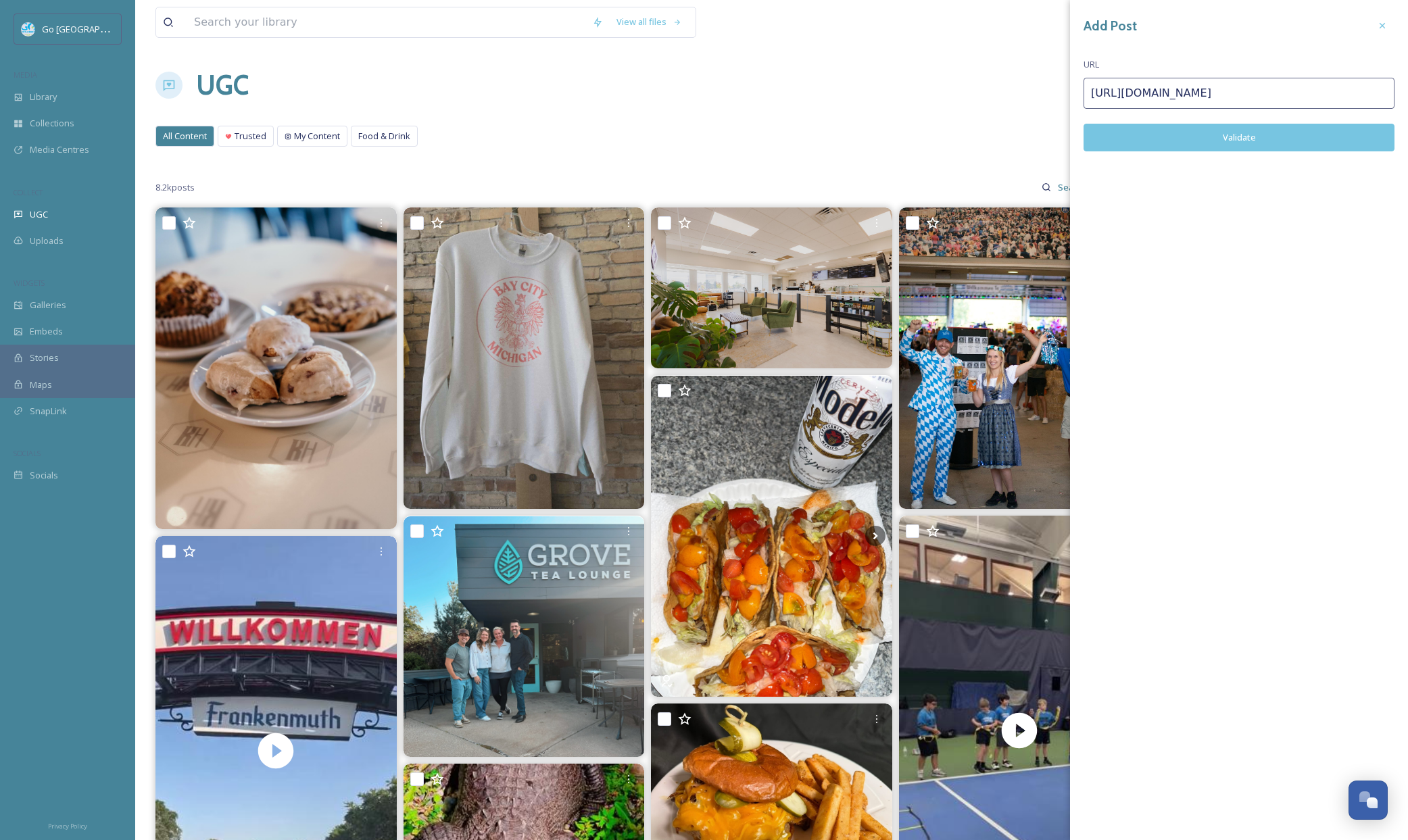
type input "https://www.instagram.com/p/DOoeggcj6YP/"
click at [1243, 132] on button "Validate" at bounding box center [1238, 137] width 311 height 27
click at [1255, 146] on button "Add Post" at bounding box center [1238, 137] width 311 height 27
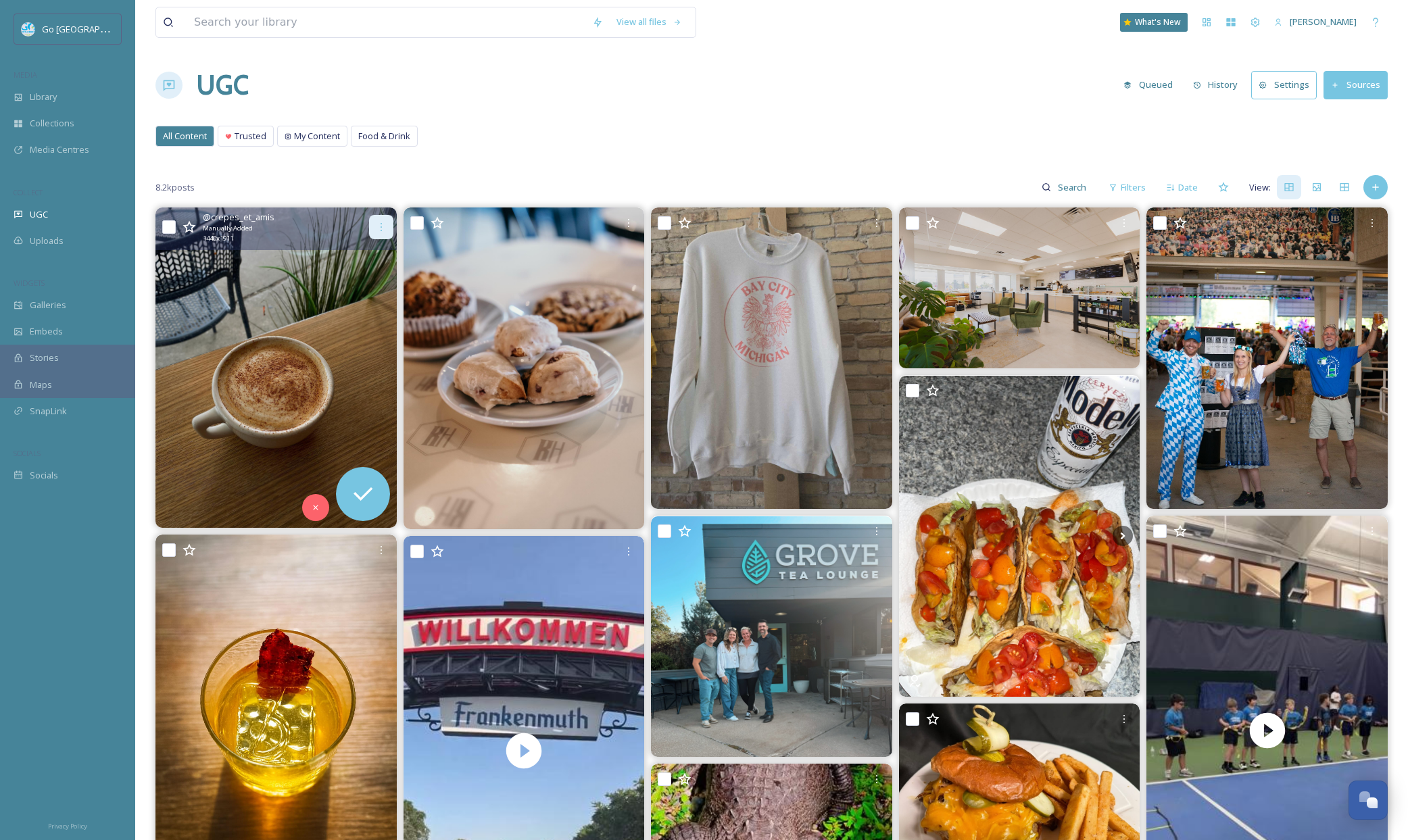
click at [382, 220] on div at bounding box center [382, 227] width 25 height 25
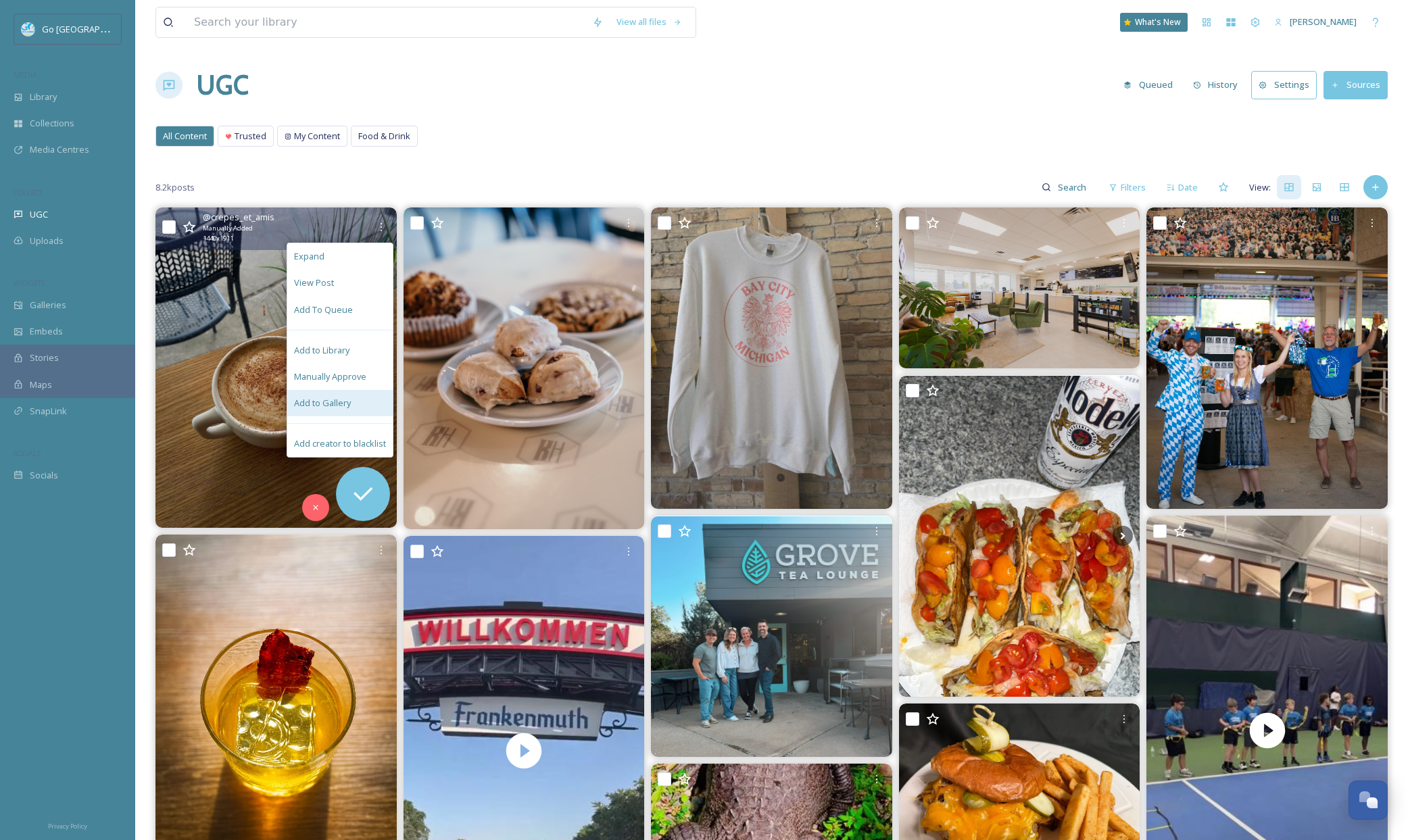
click at [323, 398] on span "Add to Gallery" at bounding box center [322, 403] width 57 height 13
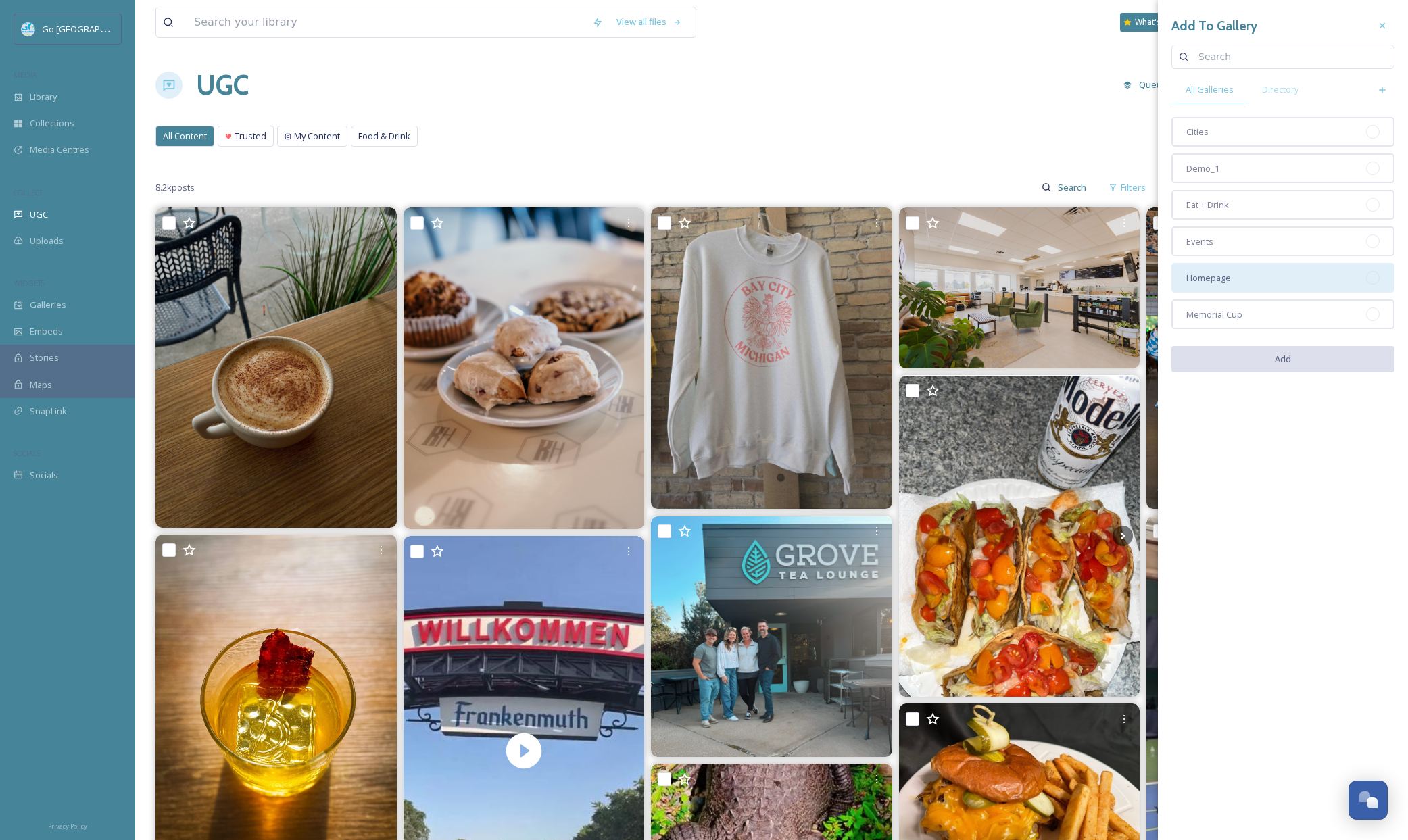
click at [1284, 281] on div "Homepage" at bounding box center [1282, 277] width 223 height 29
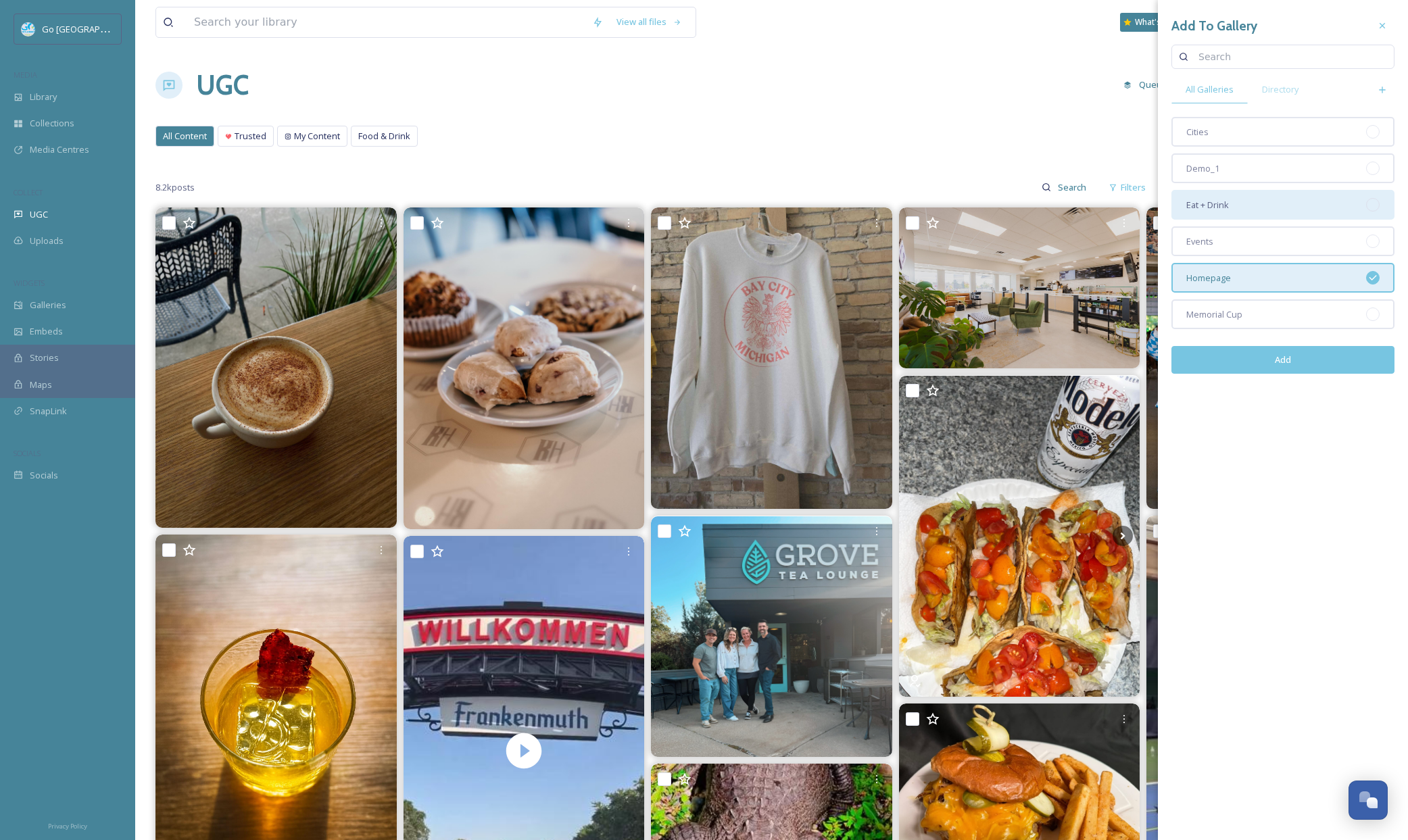
click at [1261, 201] on div "Eat + Drink" at bounding box center [1282, 204] width 223 height 29
click at [1292, 362] on button "Add" at bounding box center [1282, 359] width 223 height 27
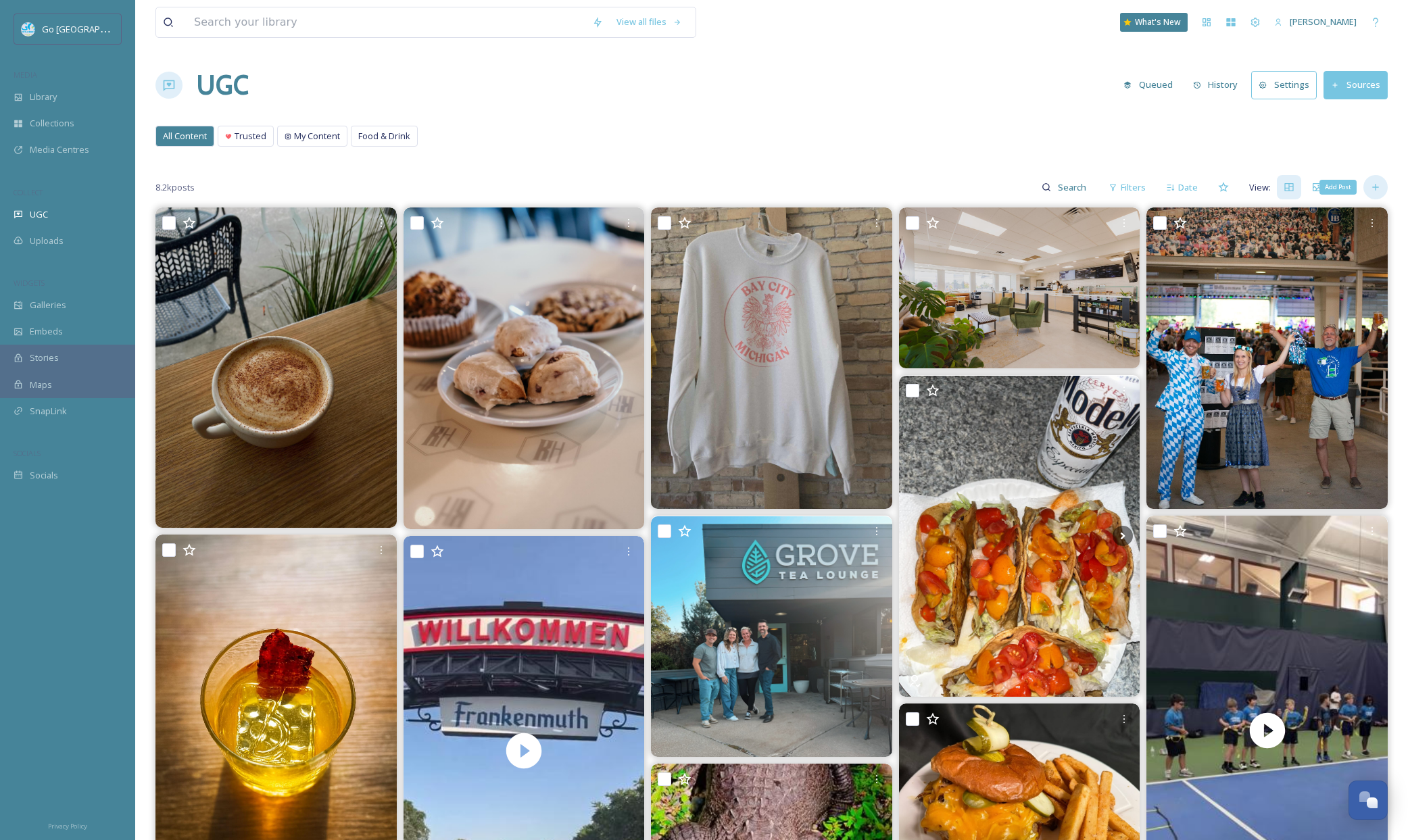
click at [1380, 189] on icon at bounding box center [1375, 187] width 10 height 10
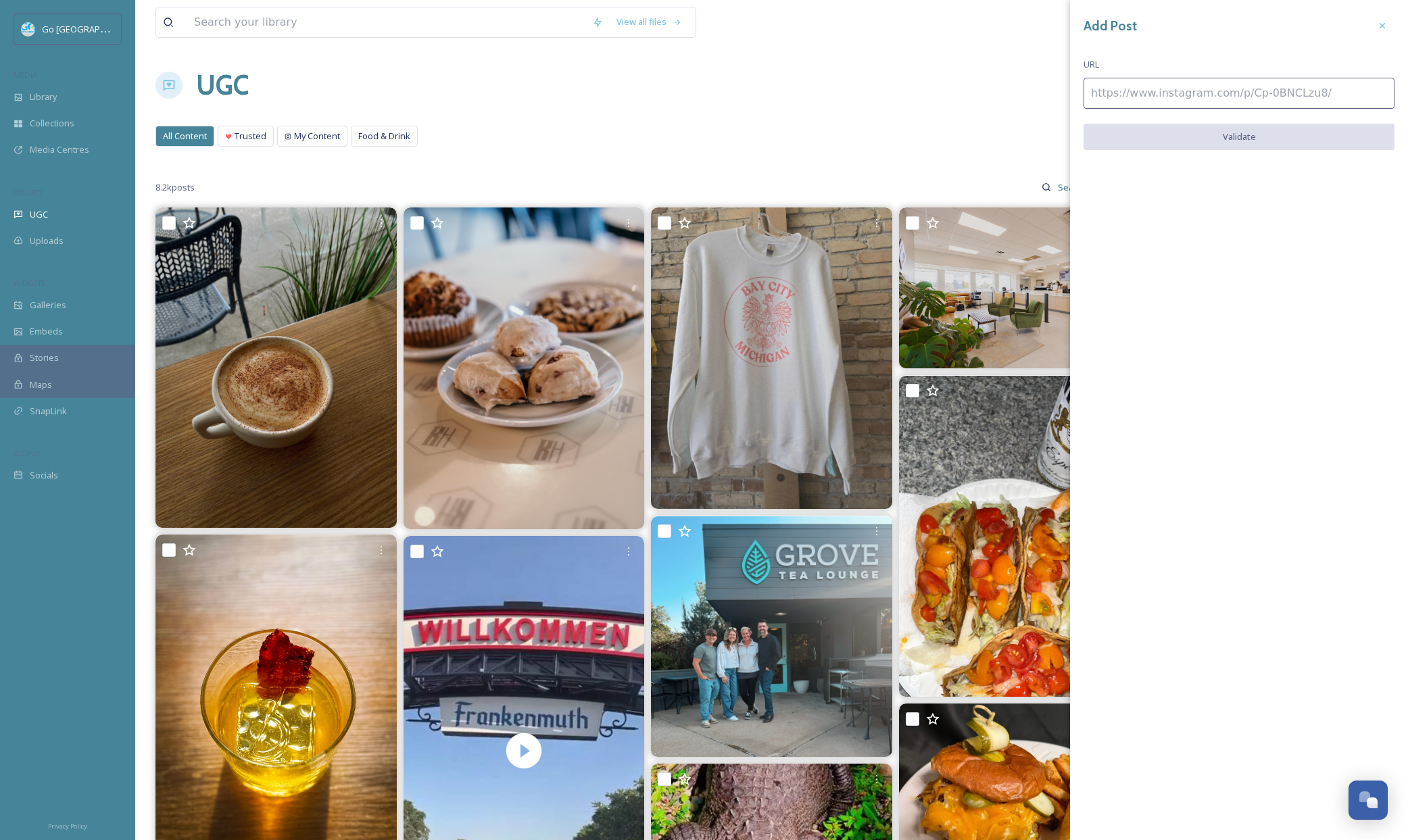
drag, startPoint x: 1190, startPoint y: 76, endPoint x: 1177, endPoint y: 92, distance: 20.6
click at [1188, 76] on div "Add Post URL Validate" at bounding box center [1239, 92] width 338 height 184
click at [1177, 92] on input at bounding box center [1238, 92] width 311 height 31
paste input "https://www.instagram.com/p/DOrAVi9Enom/"
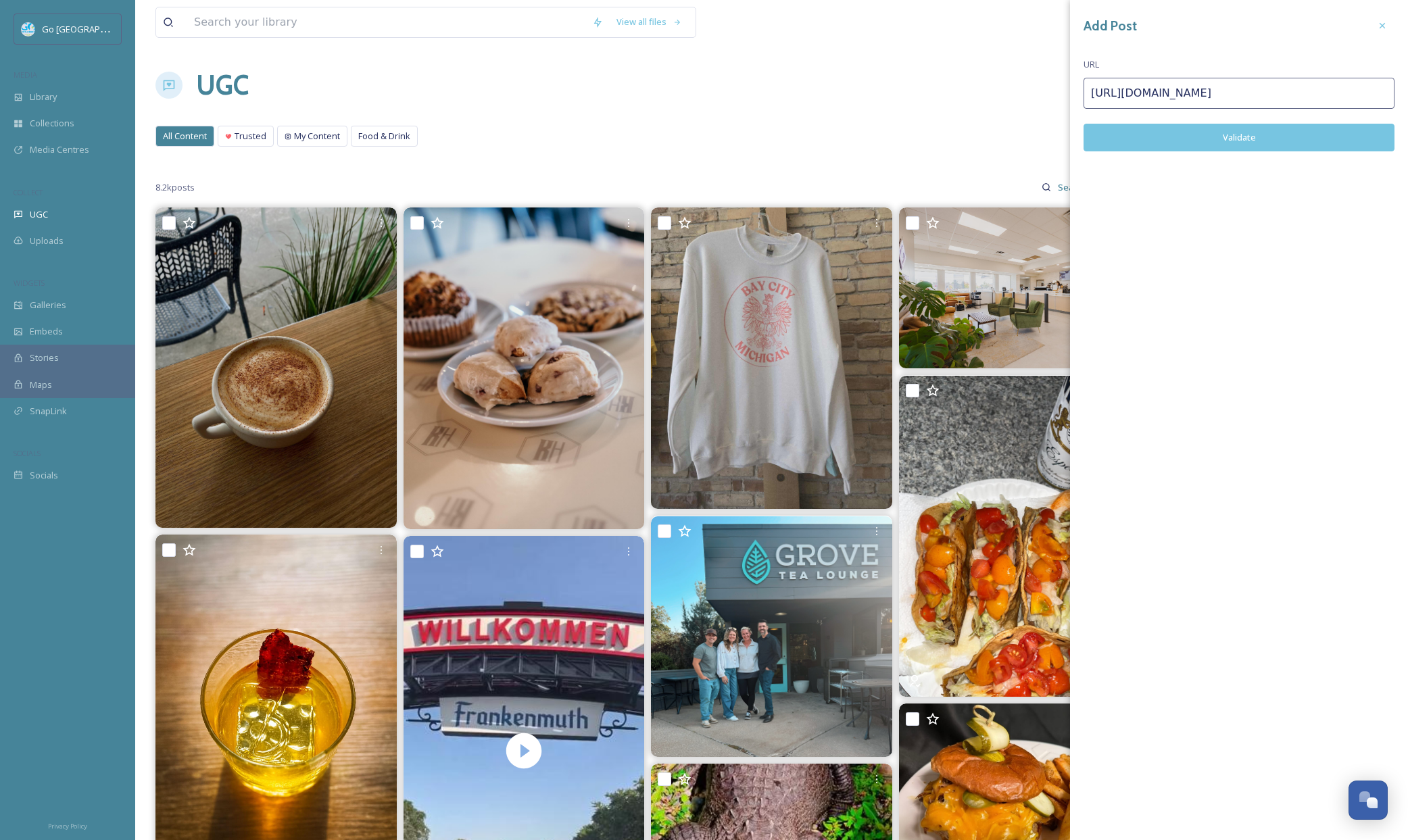
type input "https://www.instagram.com/p/DOrAVi9Enom/"
click at [1221, 138] on button "Validate" at bounding box center [1238, 137] width 311 height 27
click at [1248, 137] on button "Add Post" at bounding box center [1238, 137] width 311 height 27
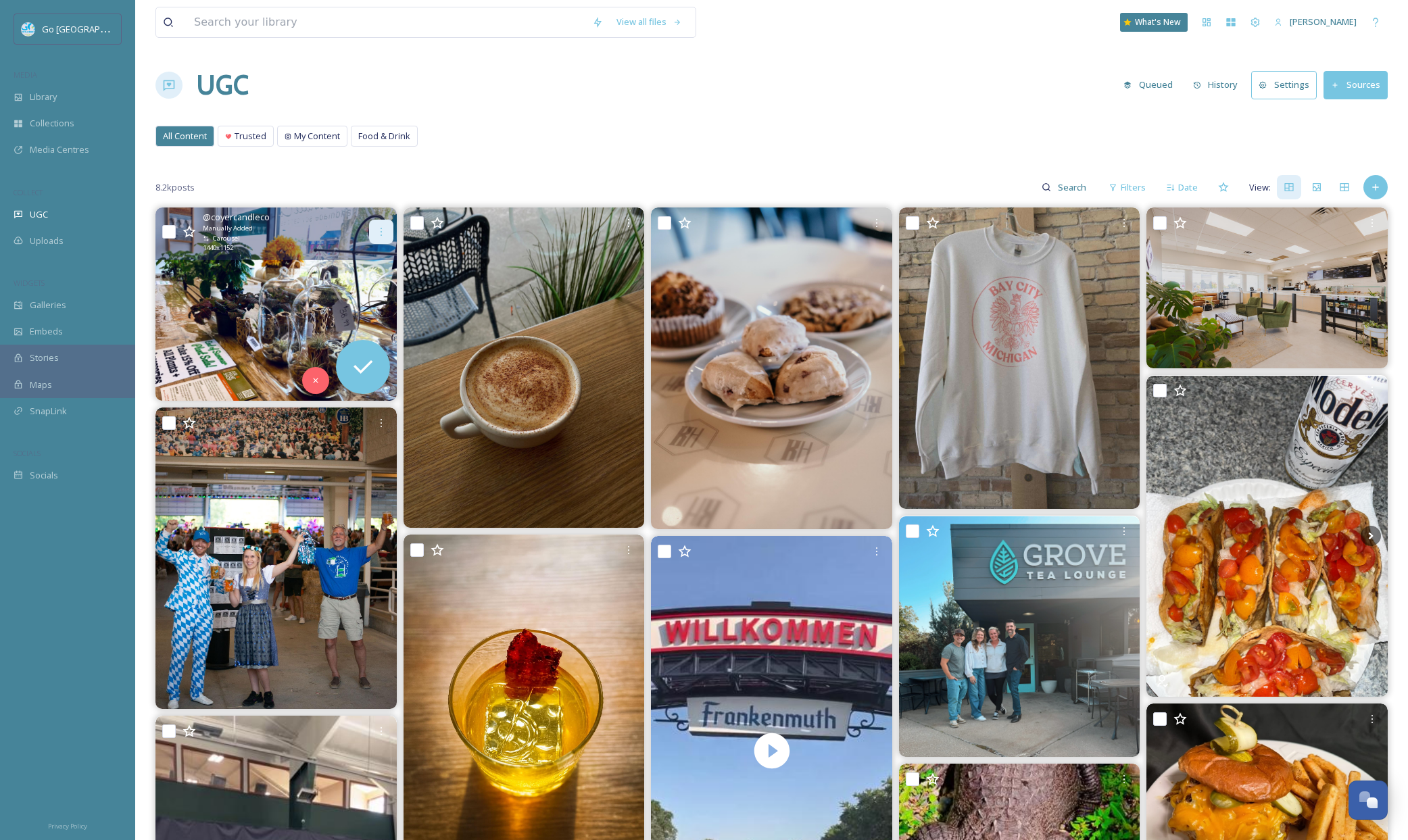
click at [377, 227] on icon at bounding box center [381, 231] width 10 height 10
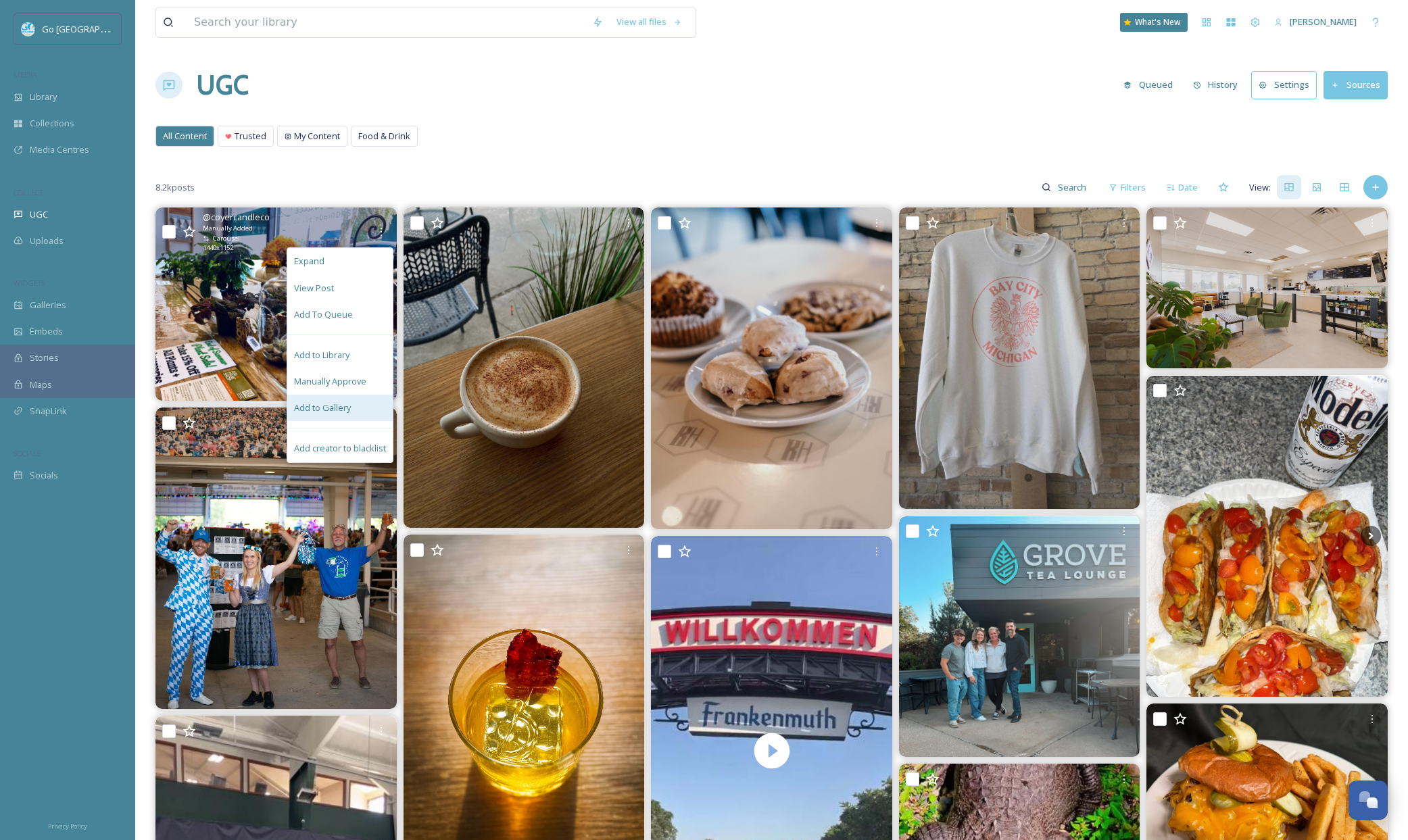
click at [314, 412] on span "Add to Gallery" at bounding box center [322, 408] width 57 height 13
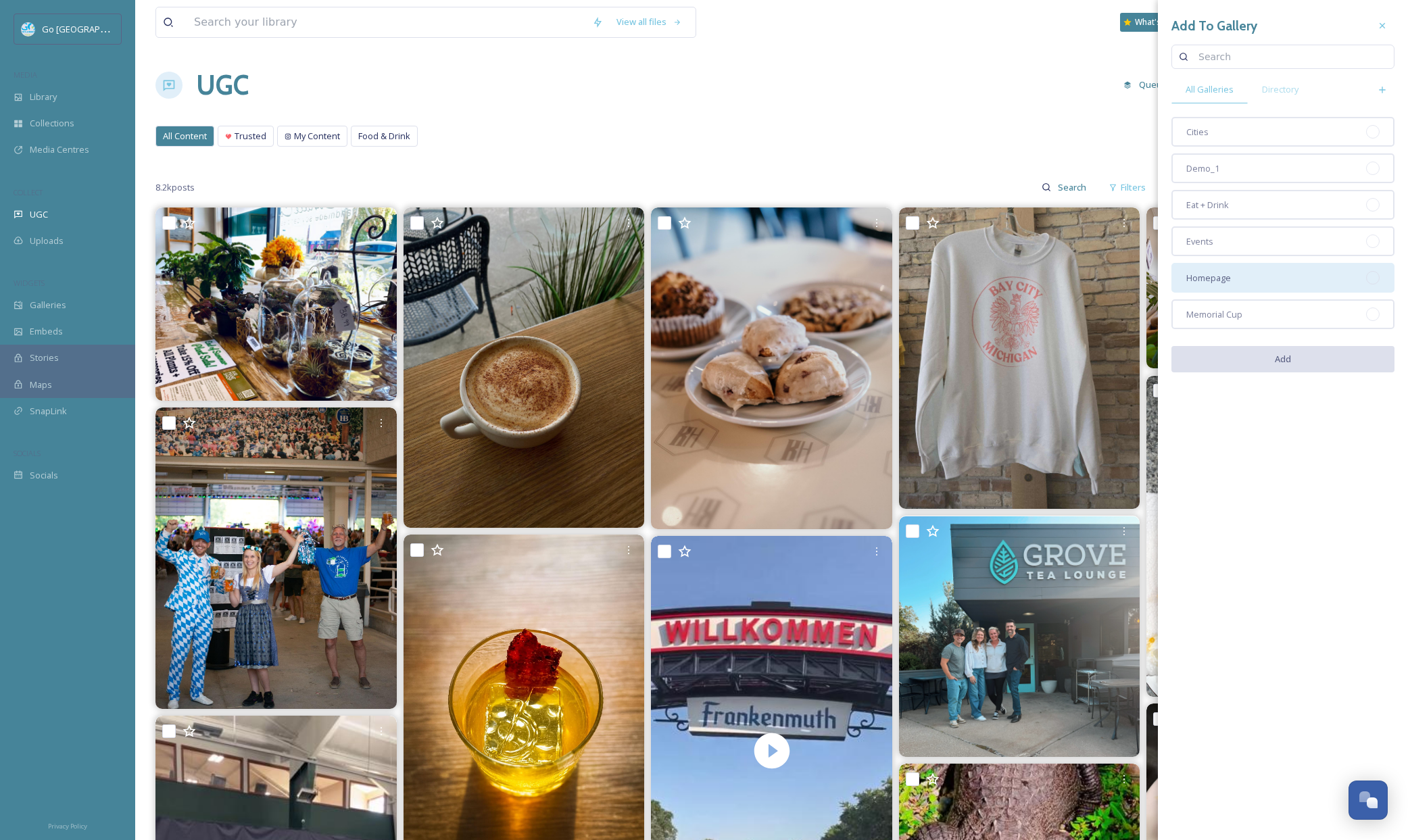
click at [1293, 279] on div "Homepage" at bounding box center [1282, 277] width 223 height 29
click at [1300, 355] on button "Add" at bounding box center [1282, 359] width 223 height 27
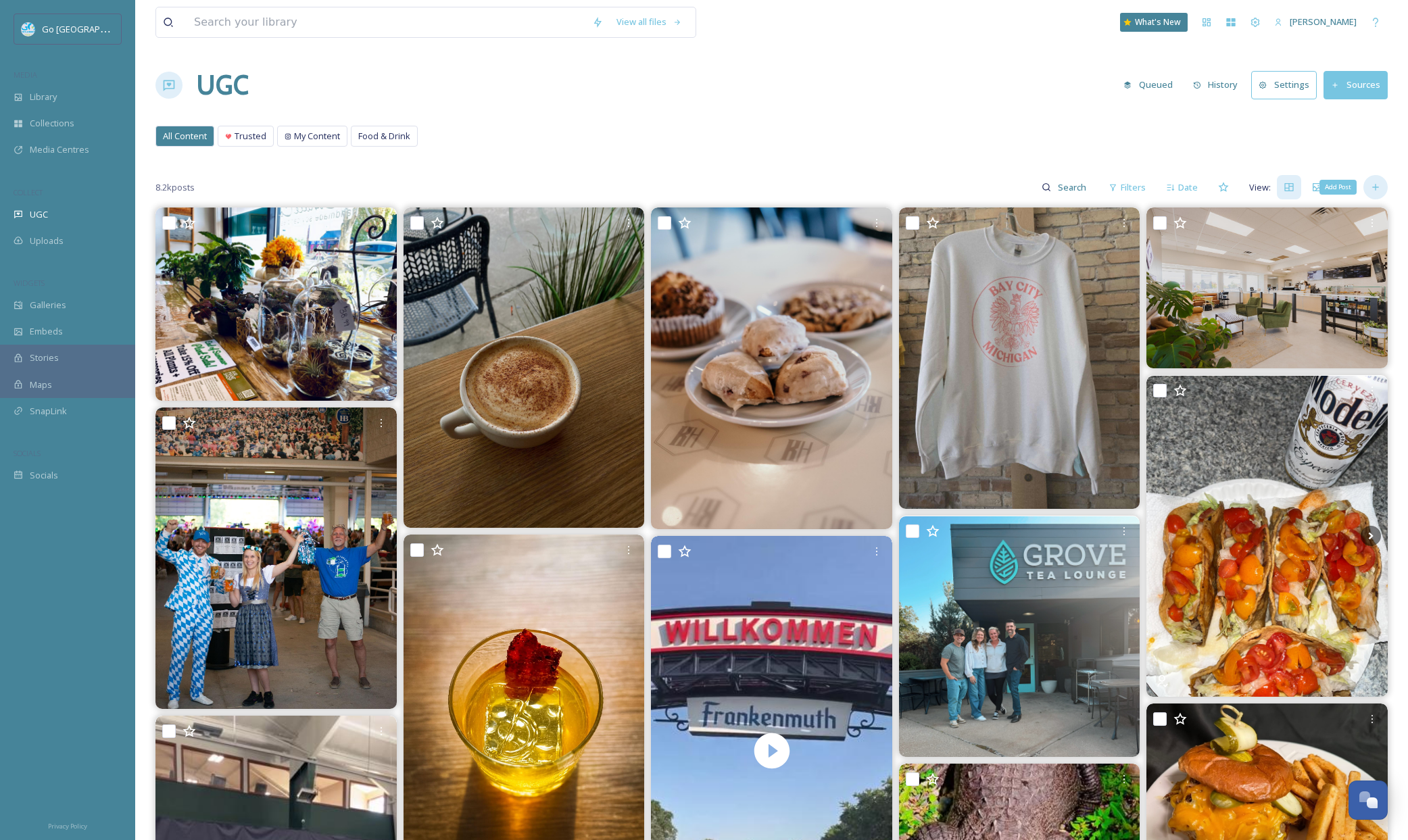
click at [1374, 182] on icon at bounding box center [1375, 187] width 10 height 10
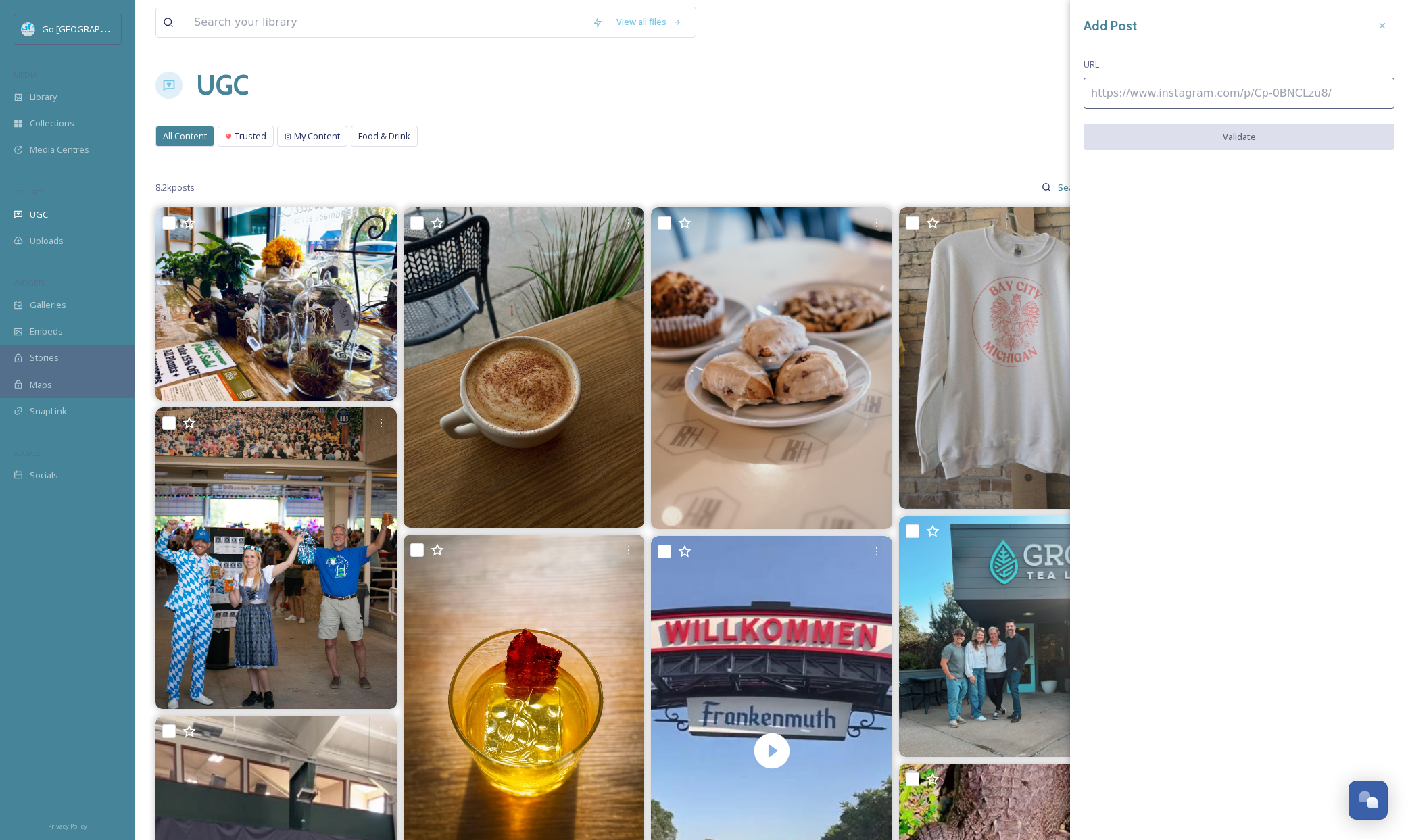
click at [1145, 92] on input at bounding box center [1238, 92] width 311 height 31
paste input "https://www.instagram.com/p/DOoZ_wEATT5/"
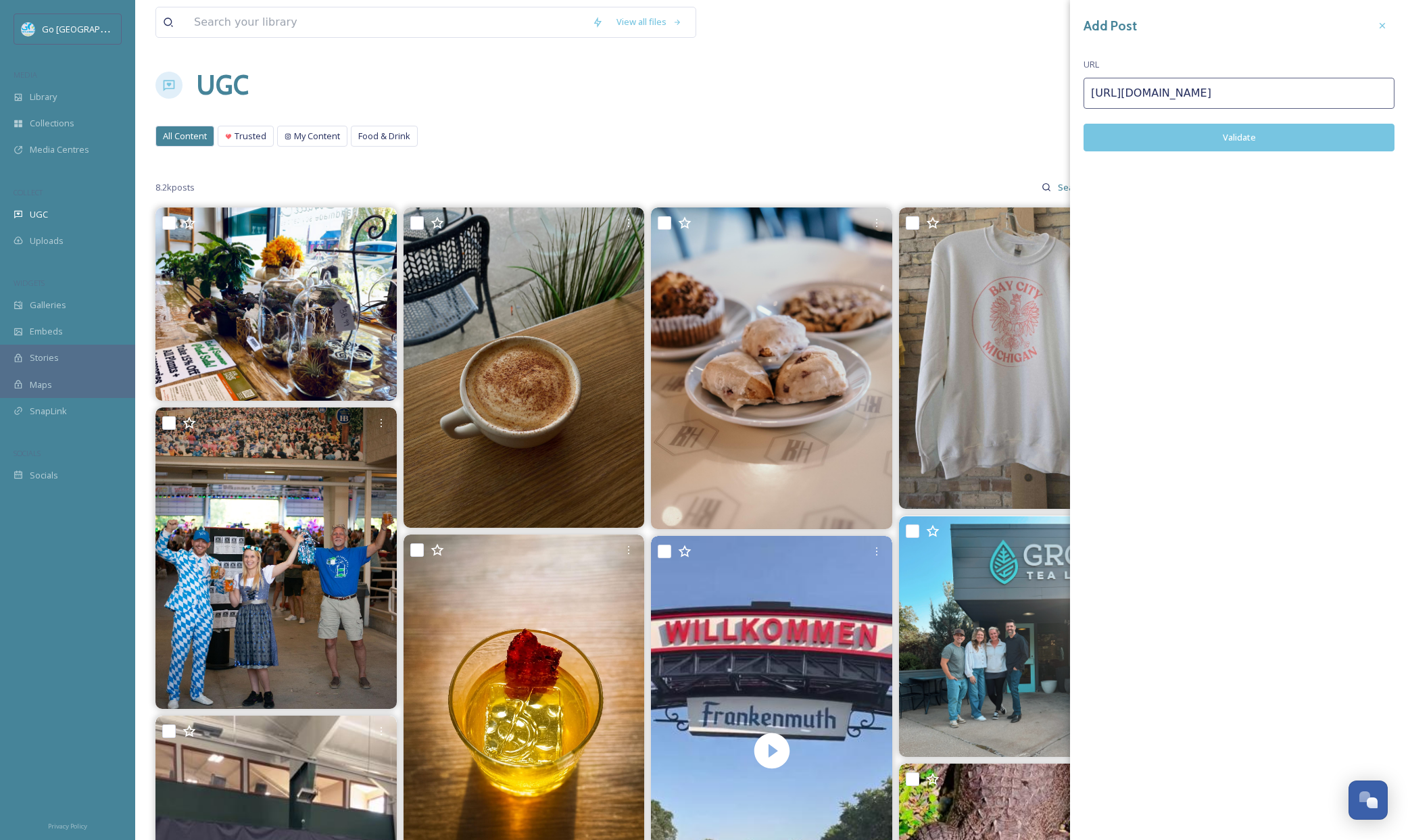
type input "https://www.instagram.com/p/DOoZ_wEATT5/"
drag, startPoint x: 1177, startPoint y: 139, endPoint x: 1187, endPoint y: 140, distance: 10.0
click at [1179, 137] on button "Validate" at bounding box center [1238, 137] width 311 height 27
click at [1225, 127] on button "Add Post" at bounding box center [1238, 137] width 311 height 27
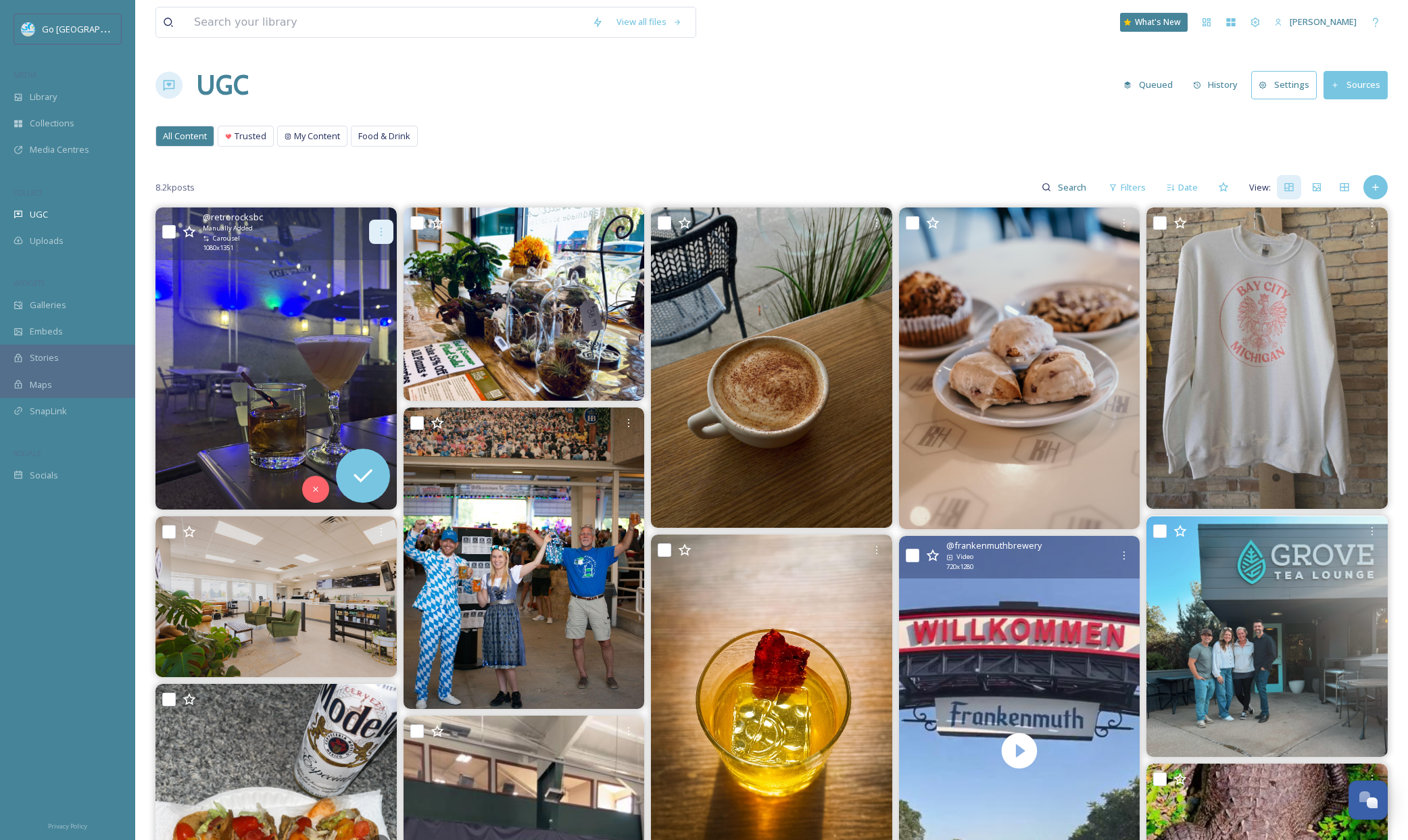
click at [376, 236] on icon at bounding box center [381, 231] width 10 height 10
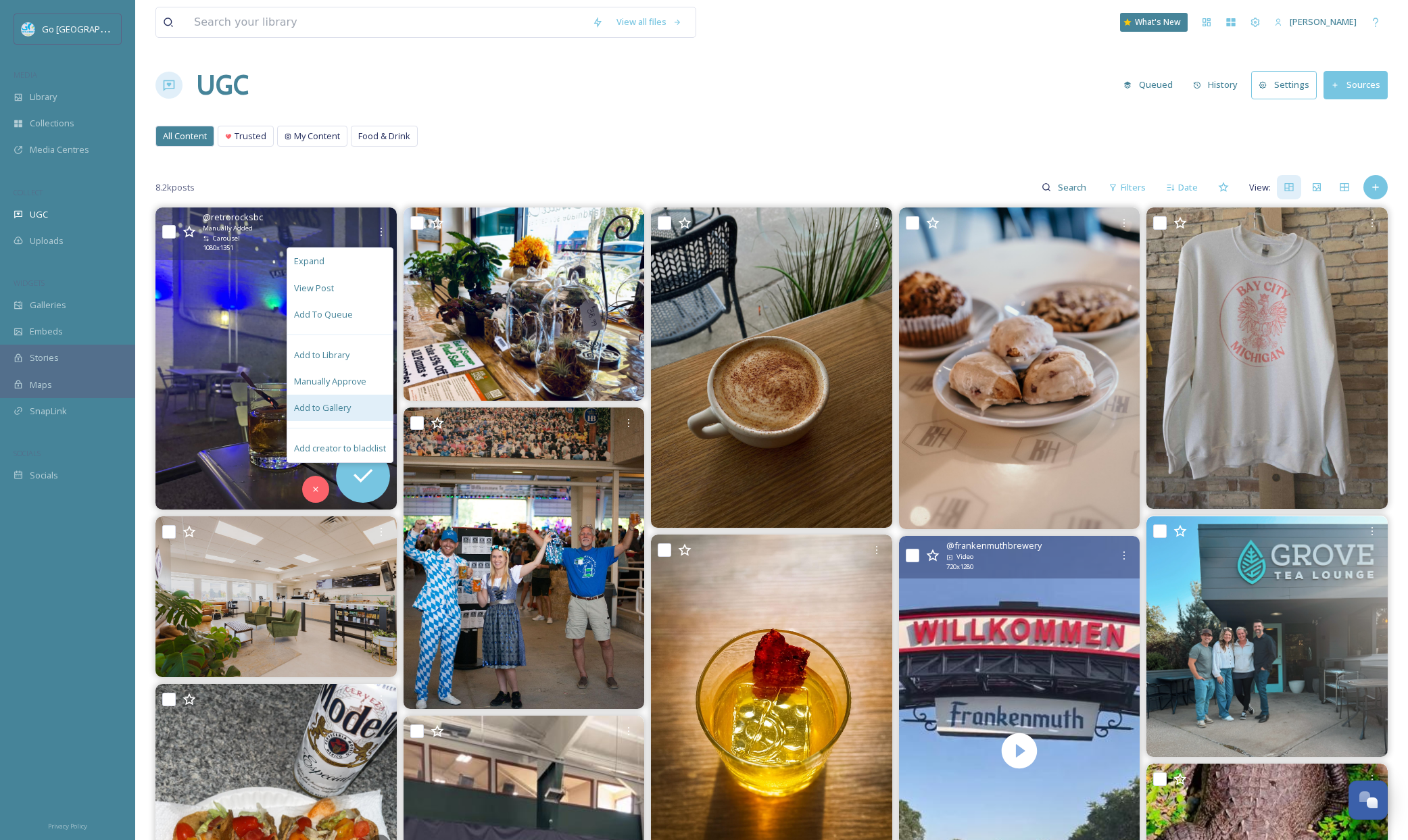
click at [343, 401] on span "Add to Gallery" at bounding box center [322, 408] width 57 height 13
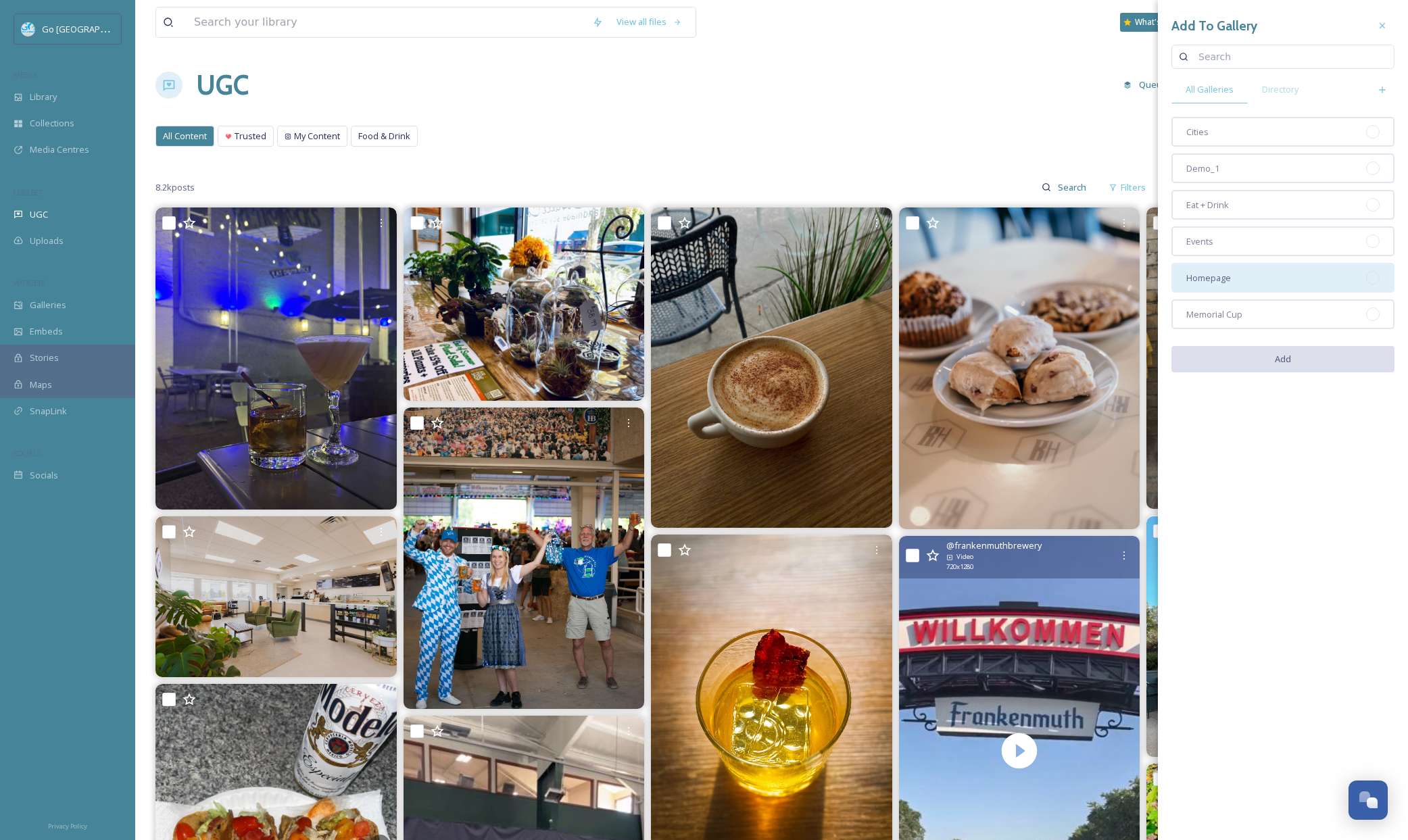
click at [1236, 281] on div "Homepage" at bounding box center [1282, 277] width 223 height 29
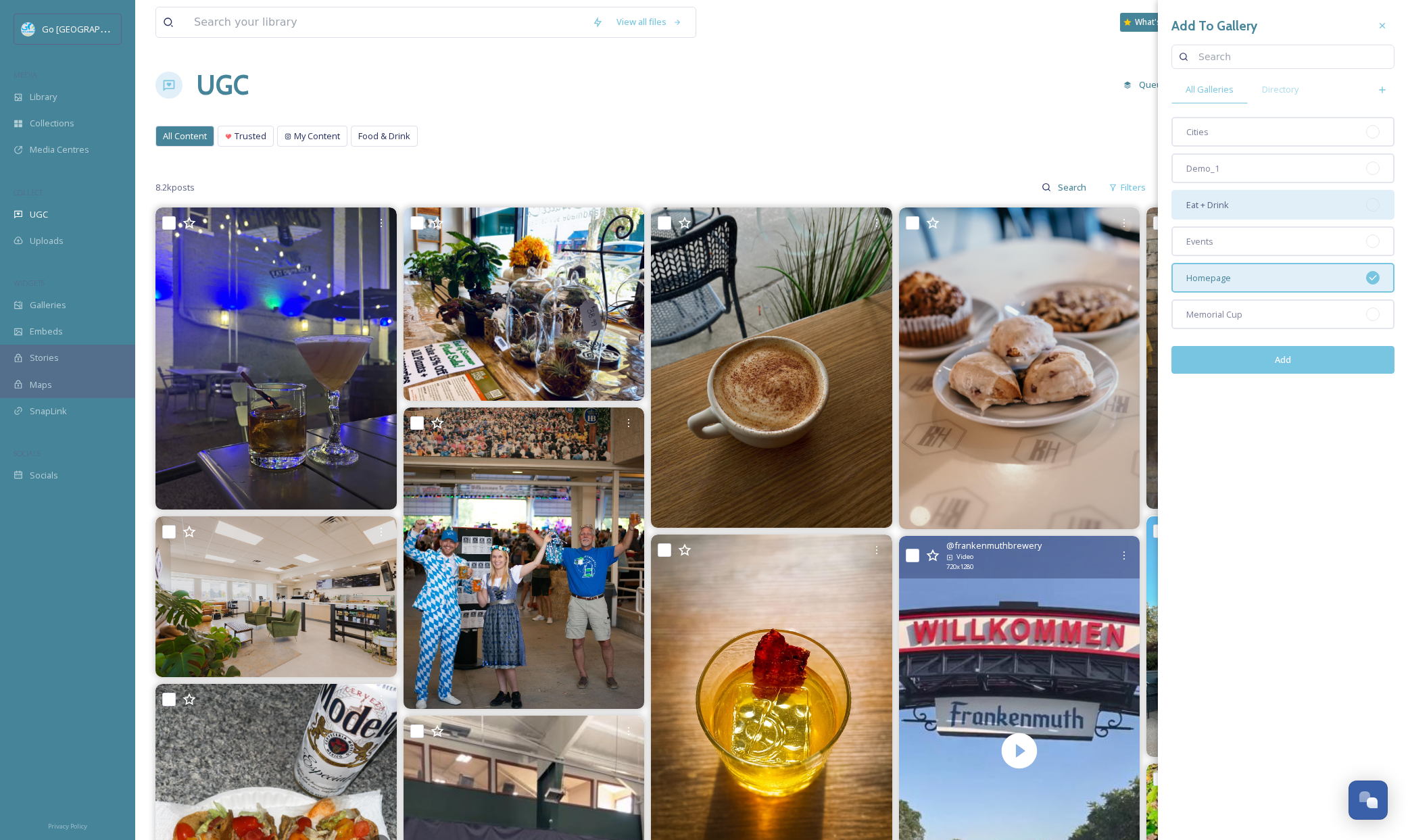
click at [1242, 214] on div "Eat + Drink" at bounding box center [1282, 204] width 223 height 29
click at [1306, 369] on button "Add" at bounding box center [1282, 359] width 223 height 27
